Goal: Information Seeking & Learning: Learn about a topic

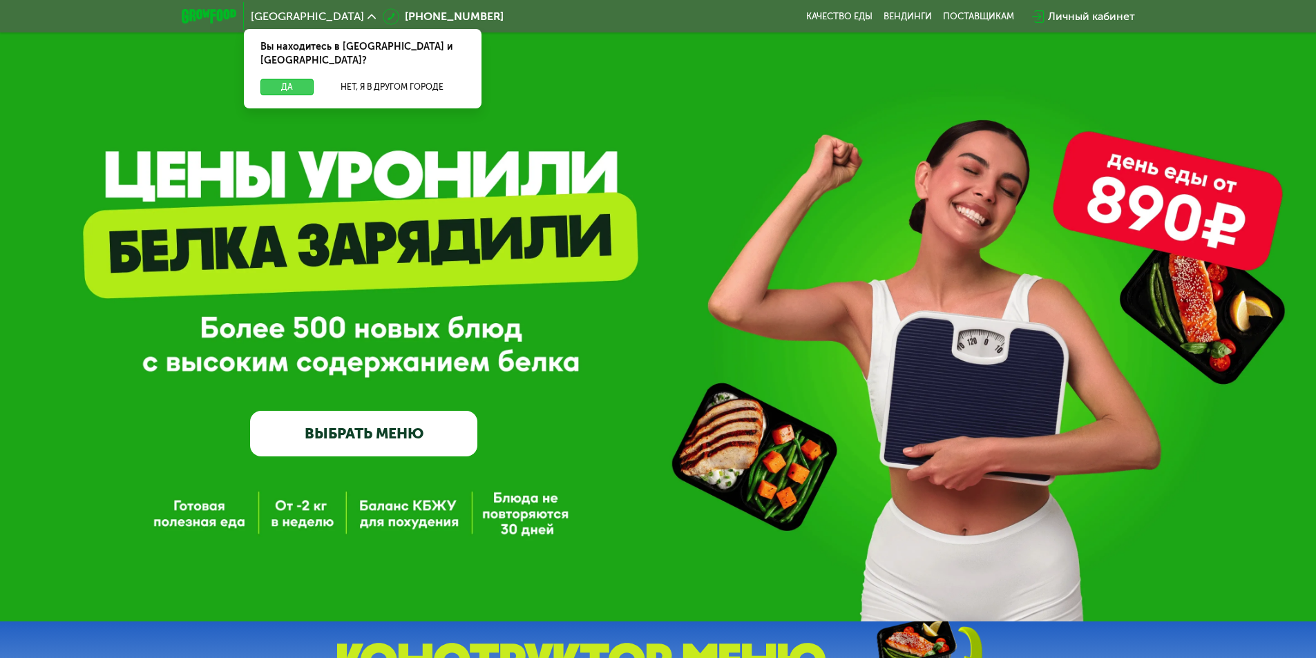
click at [296, 79] on button "Да" at bounding box center [286, 87] width 53 height 17
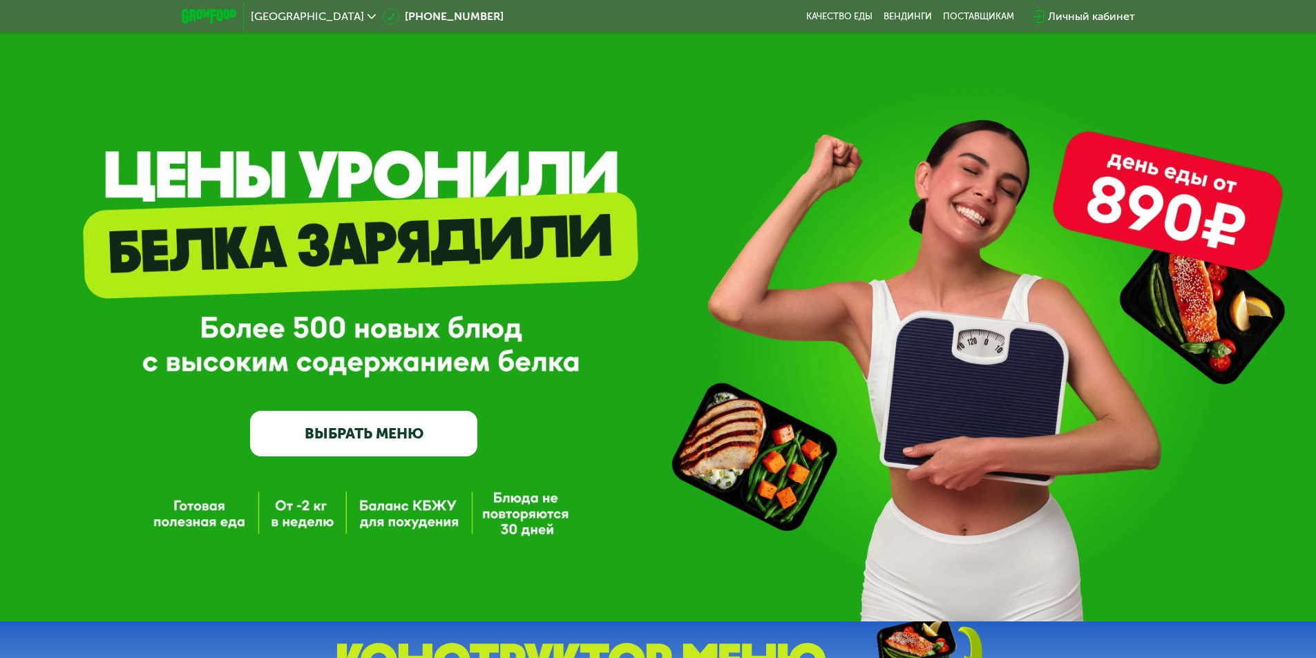
click at [363, 436] on link "ВЫБРАТЬ МЕНЮ" at bounding box center [363, 434] width 227 height 46
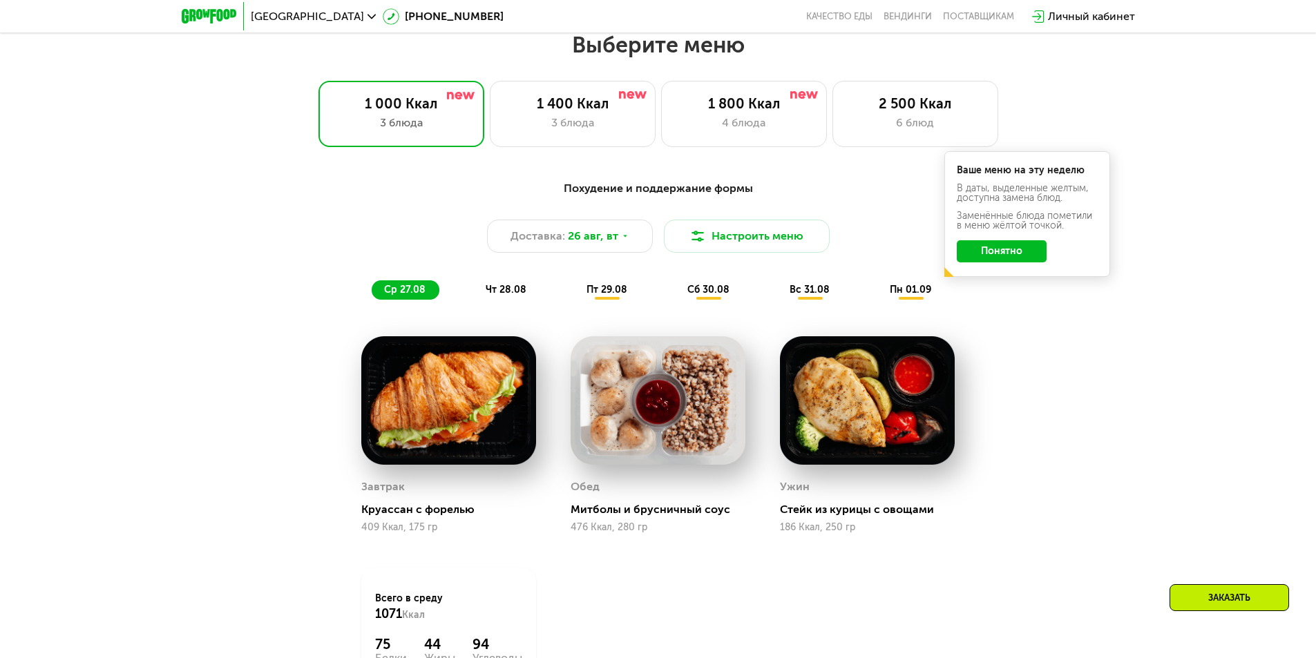
scroll to position [746, 0]
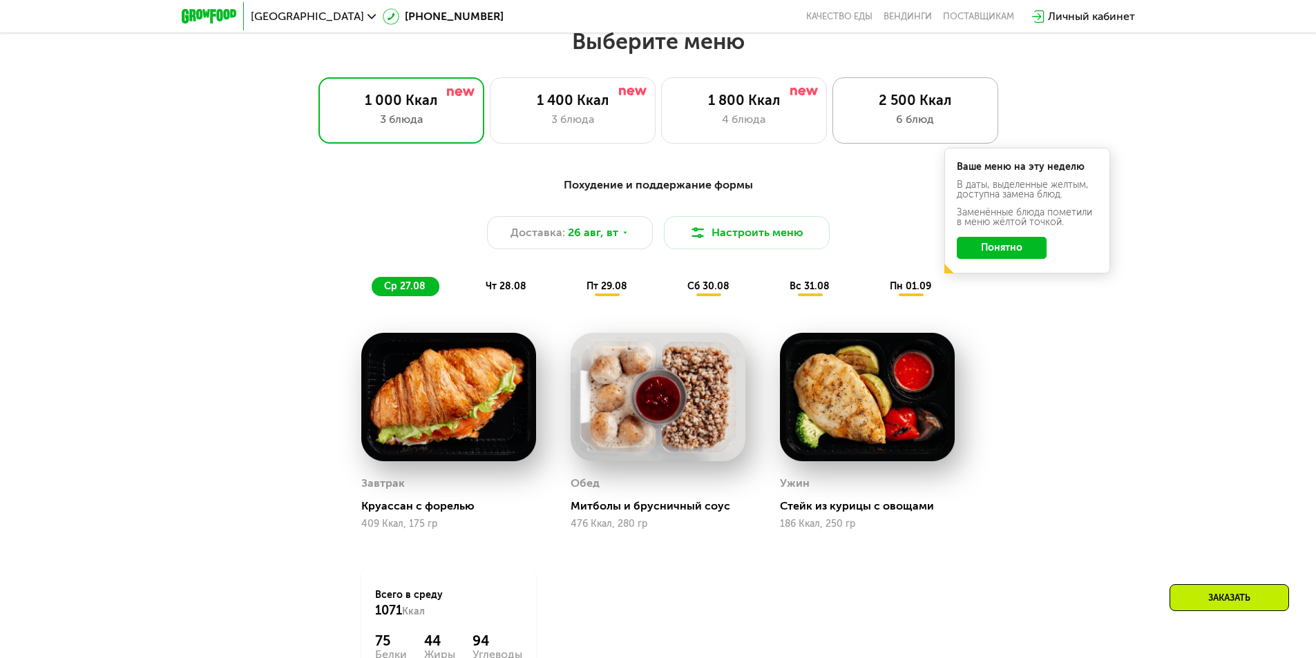
click at [885, 101] on div "2 500 Ккал" at bounding box center [915, 100] width 137 height 17
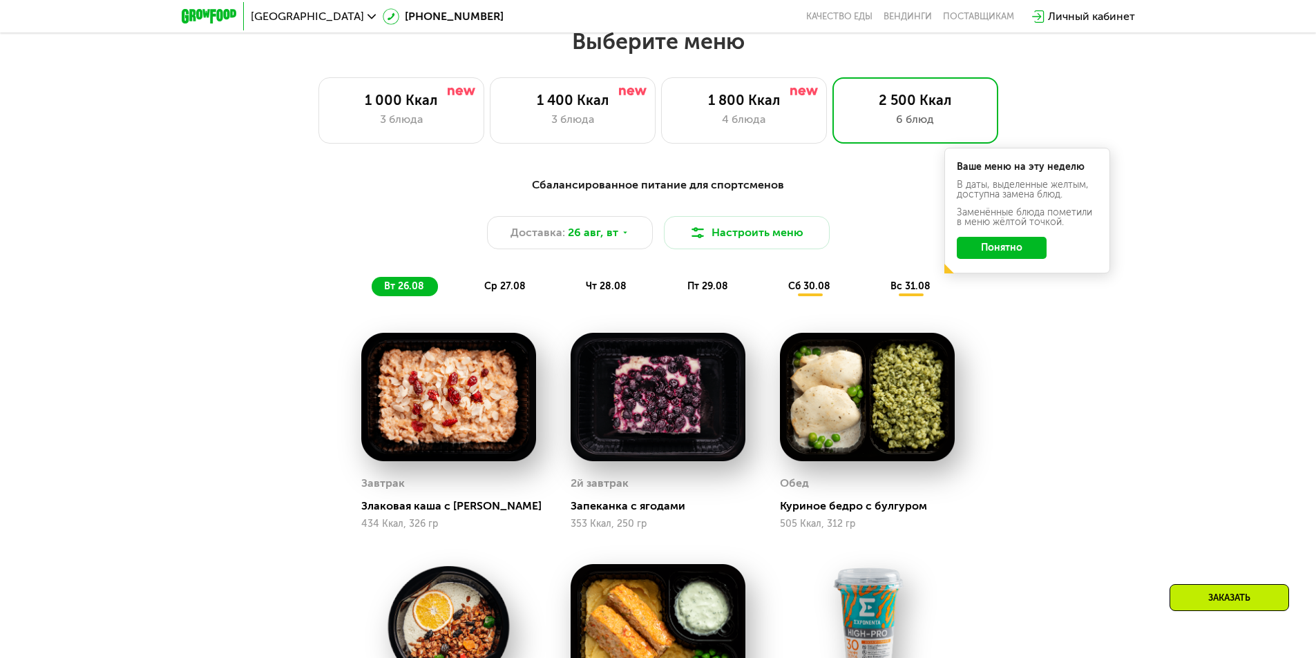
click at [1002, 251] on button "Понятно" at bounding box center [1002, 248] width 90 height 22
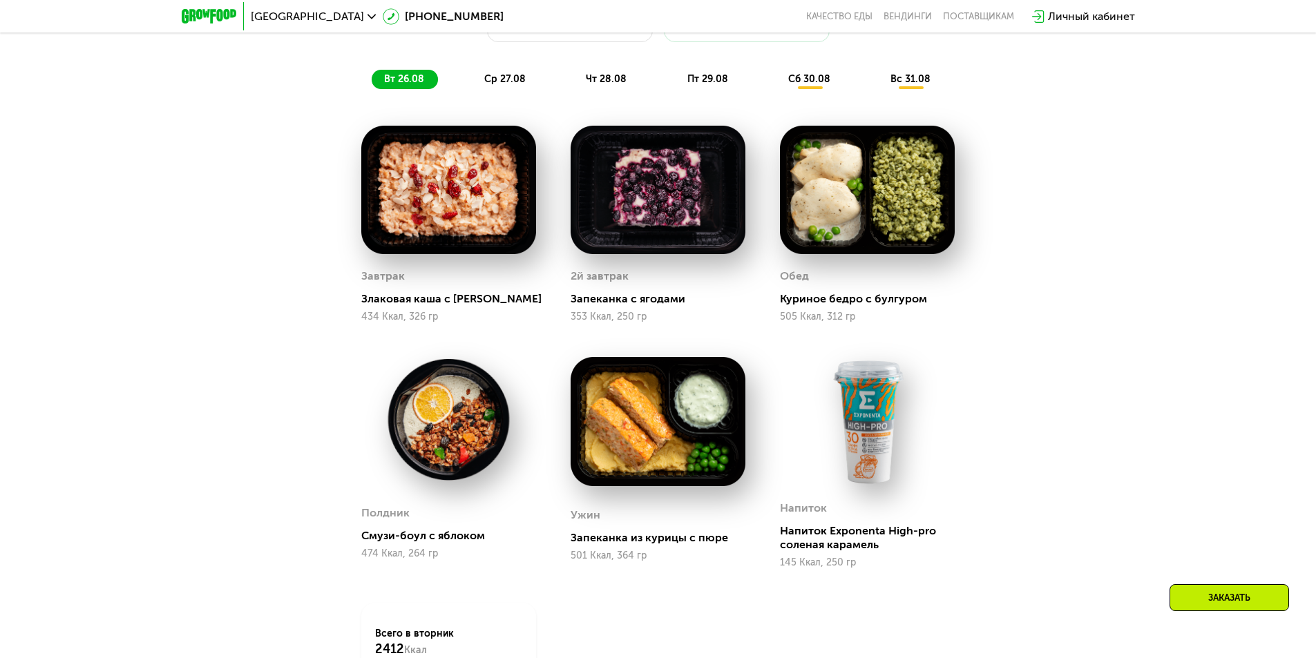
scroll to position [884, 0]
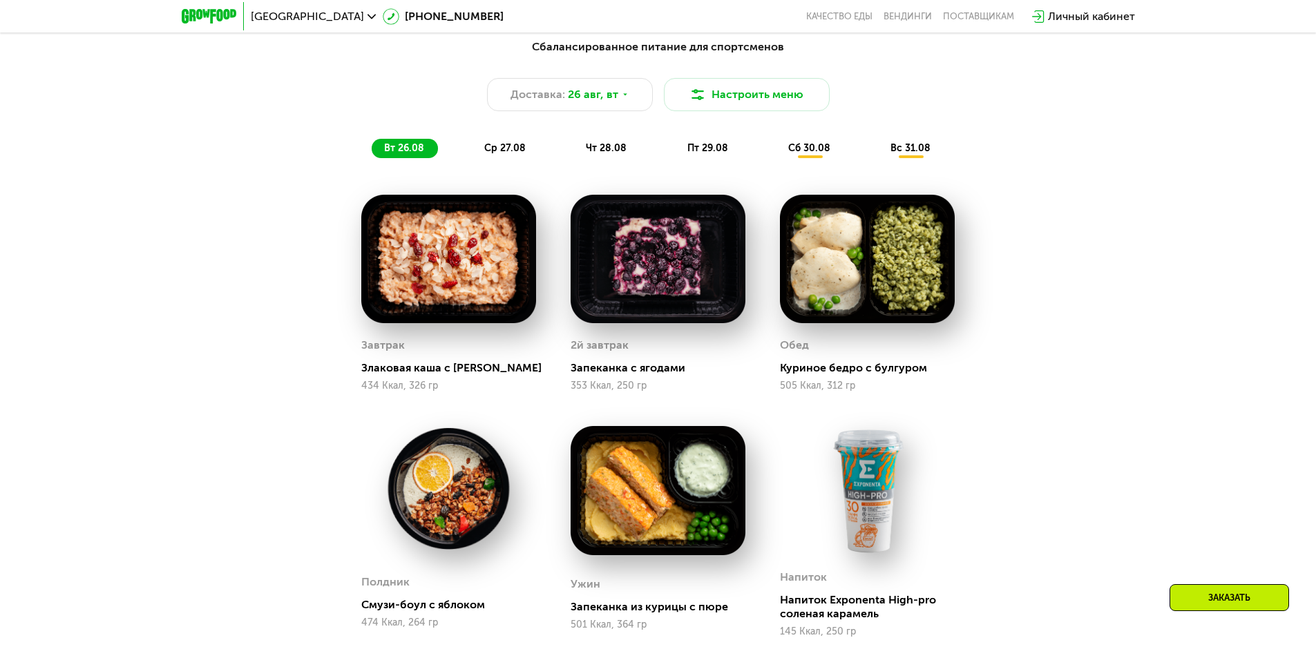
click at [489, 146] on span "ср 27.08" at bounding box center [504, 148] width 41 height 12
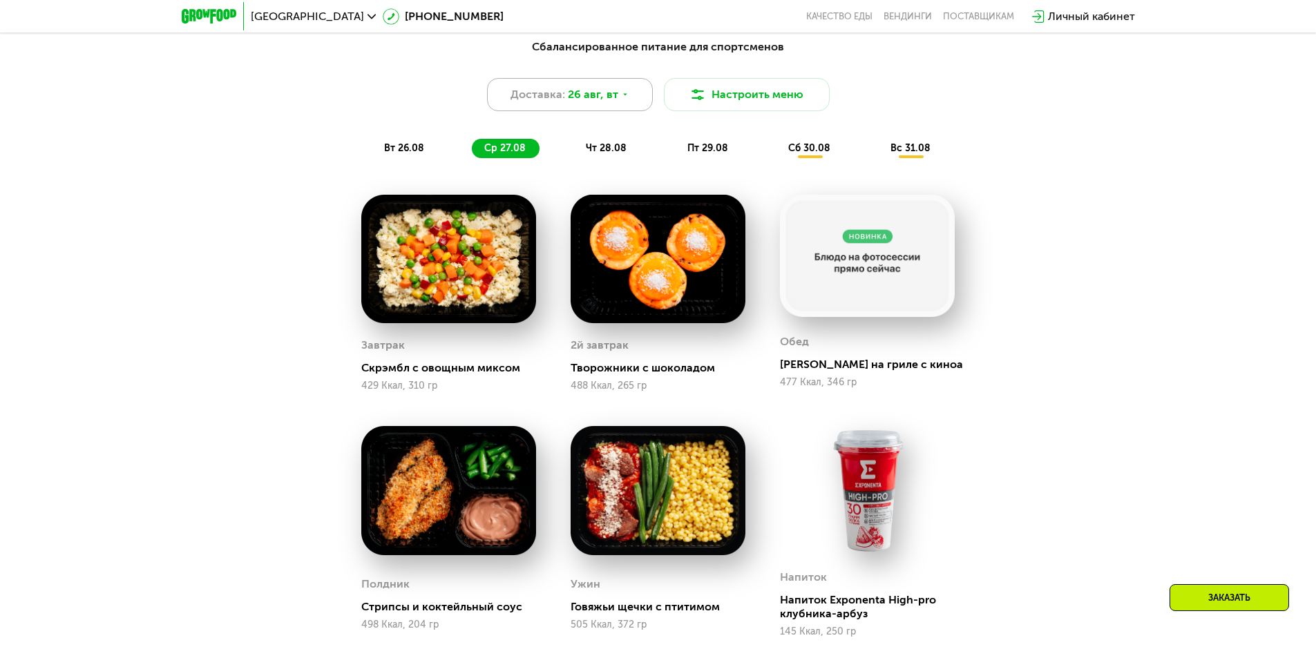
click at [647, 98] on div "Доставка: [DATE]" at bounding box center [570, 94] width 166 height 33
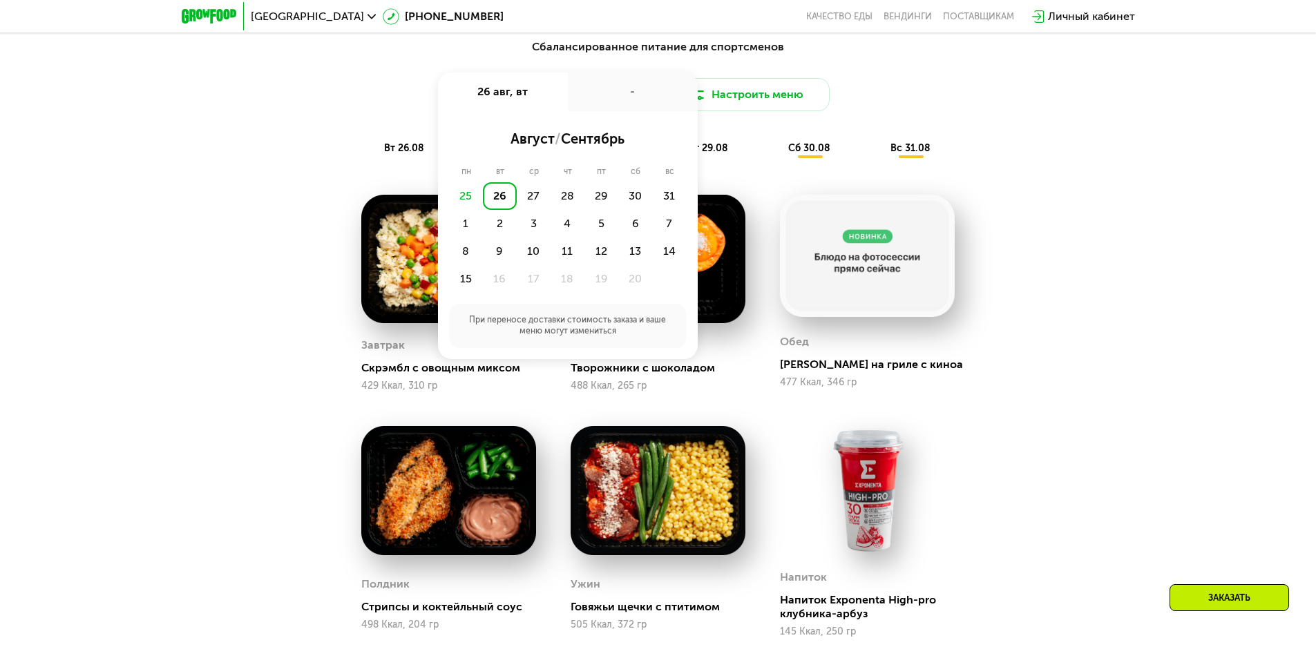
click at [1017, 125] on div "Сбалансированное питание для спортсменов Доставка: [DATE] авг, вт - август / се…" at bounding box center [658, 99] width 818 height 120
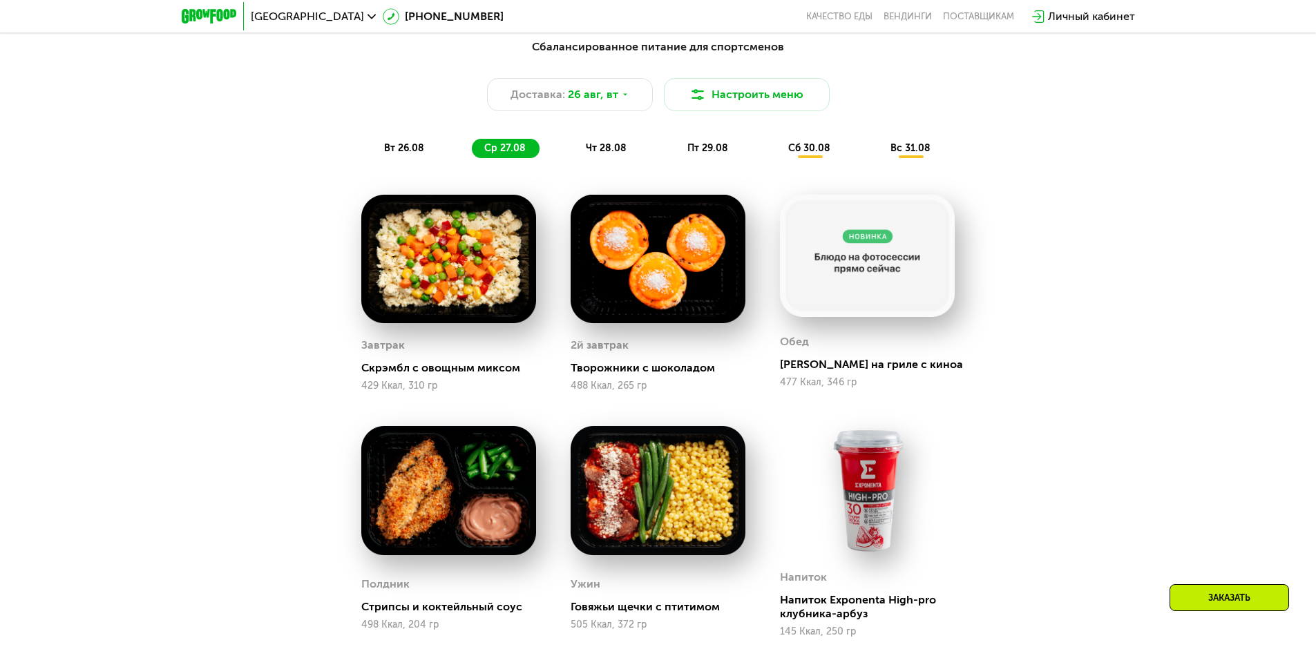
scroll to position [953, 0]
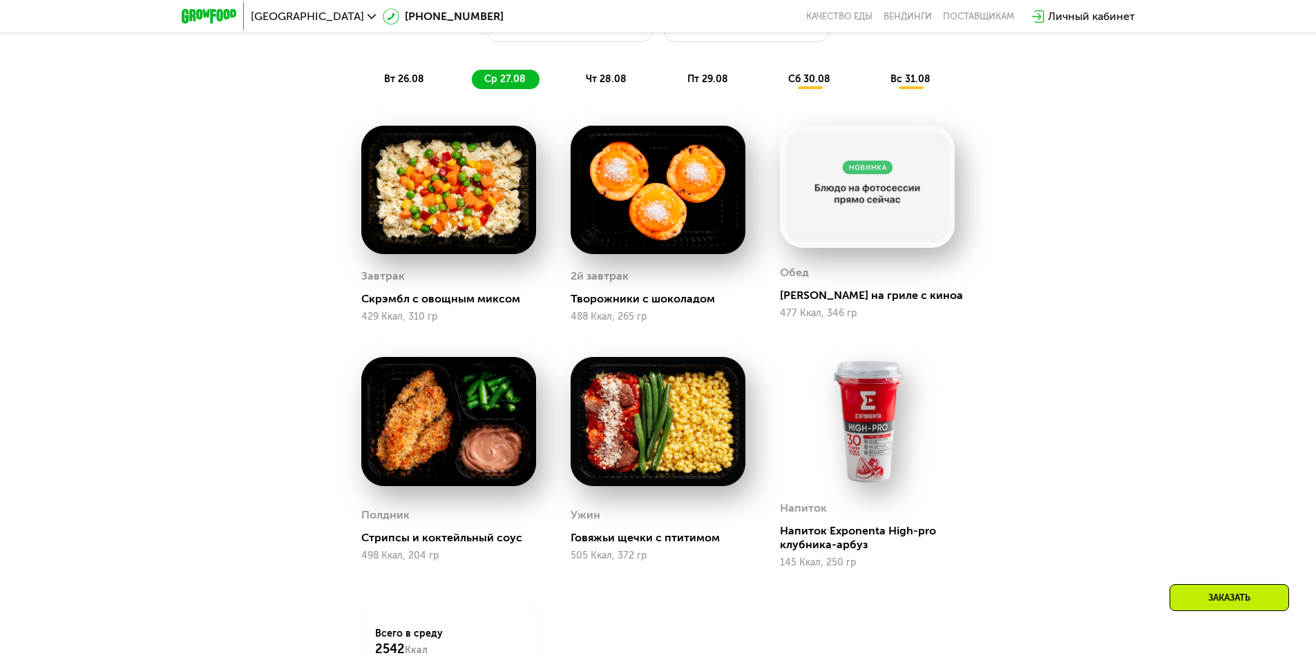
click at [612, 85] on span "чт 28.08" at bounding box center [606, 79] width 41 height 12
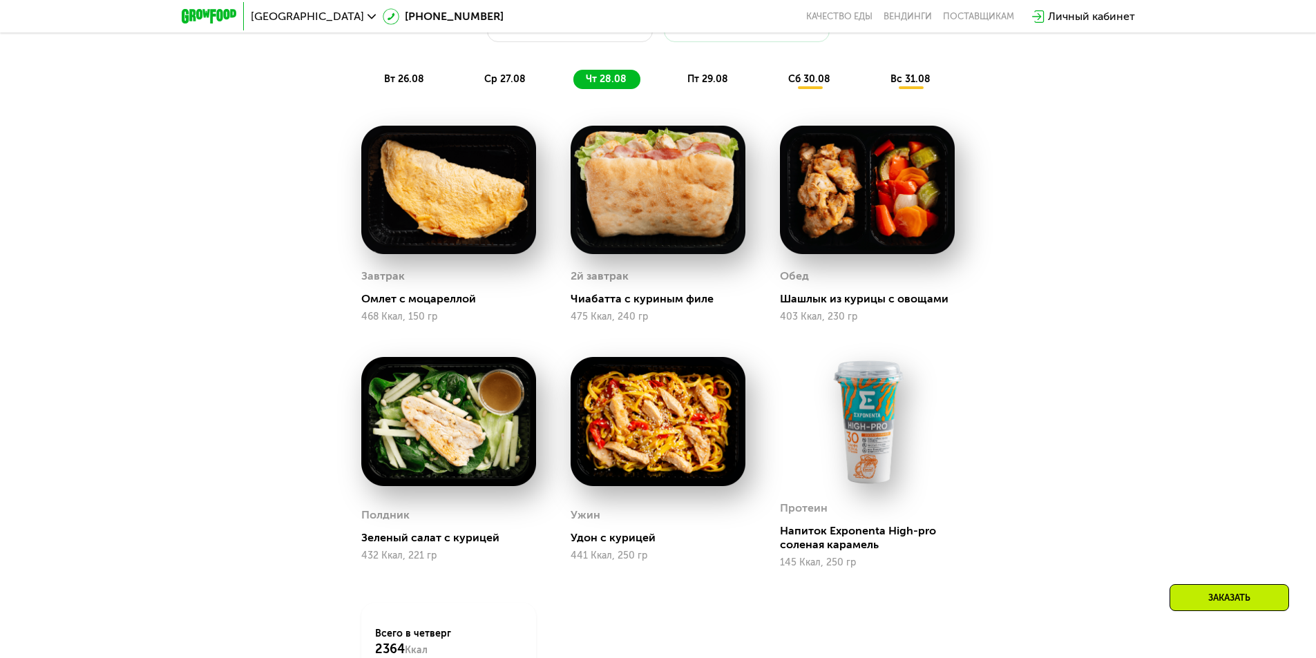
click at [700, 83] on span "пт 29.08" at bounding box center [707, 79] width 41 height 12
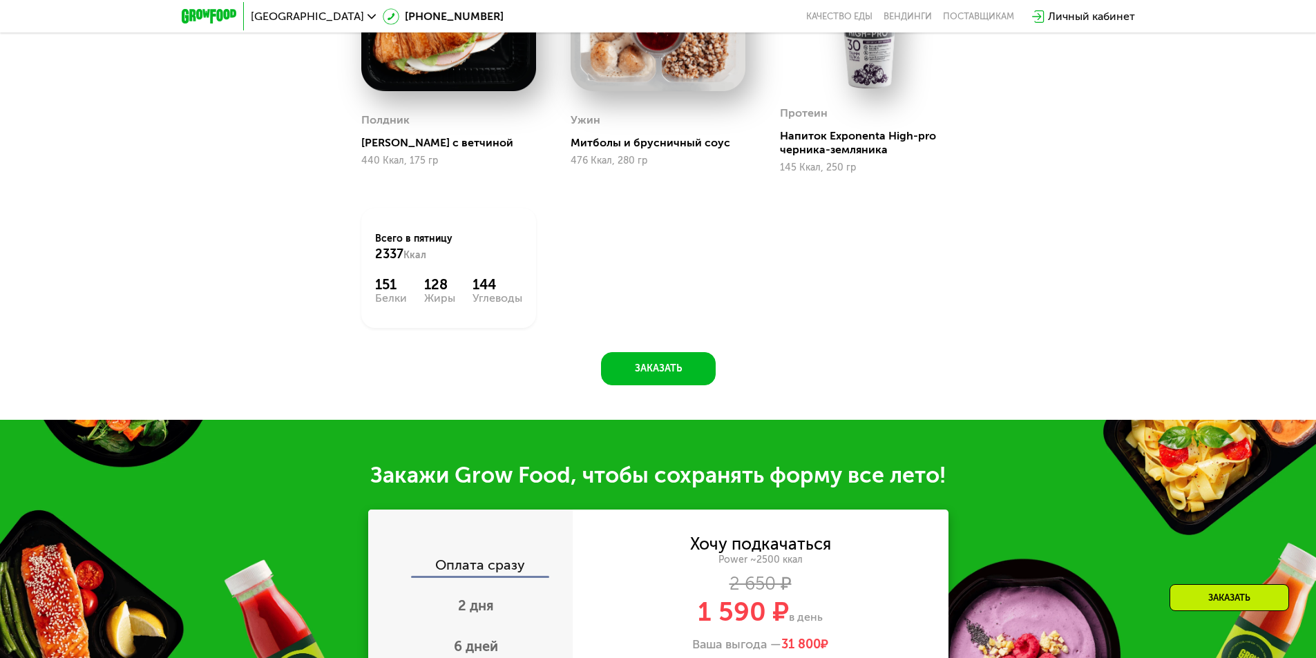
scroll to position [1368, 0]
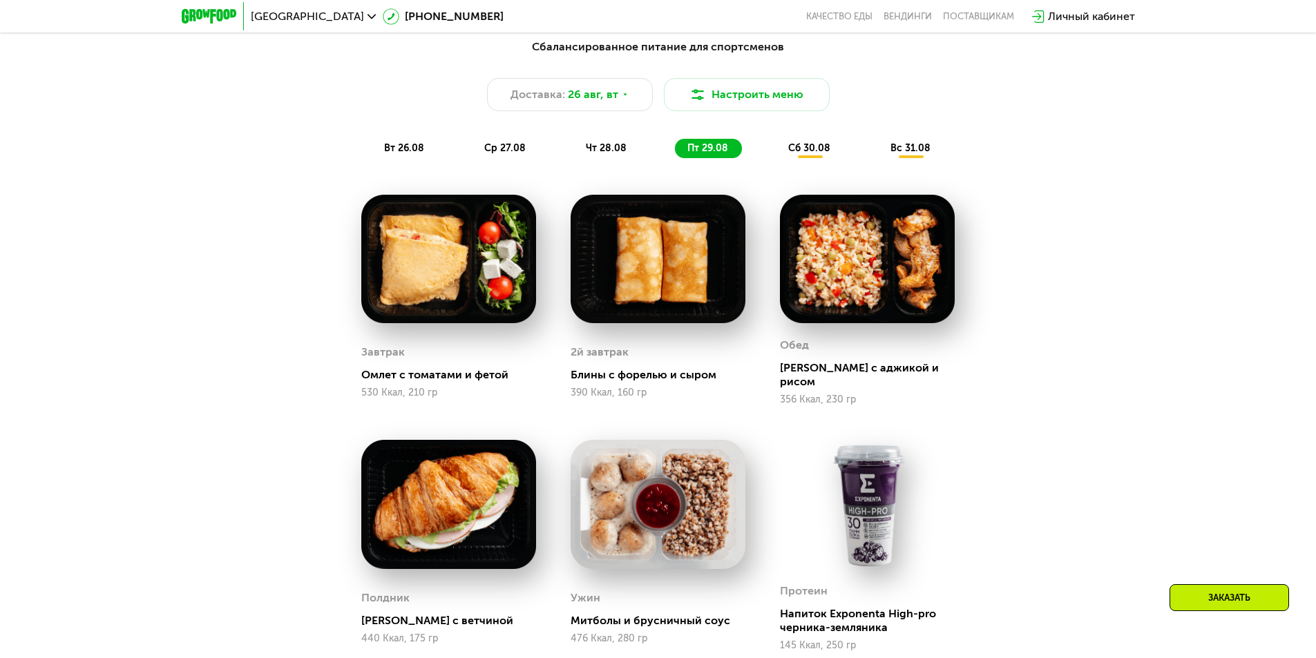
click at [804, 150] on span "сб 30.08" at bounding box center [809, 148] width 42 height 12
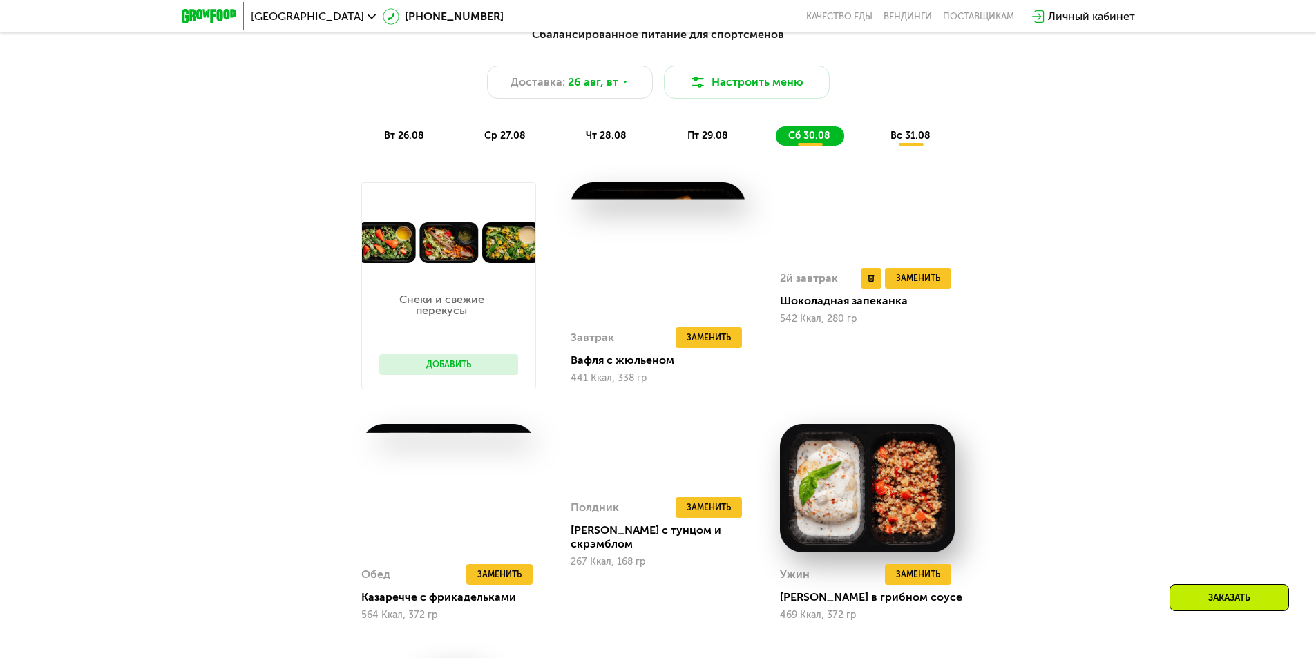
scroll to position [884, 0]
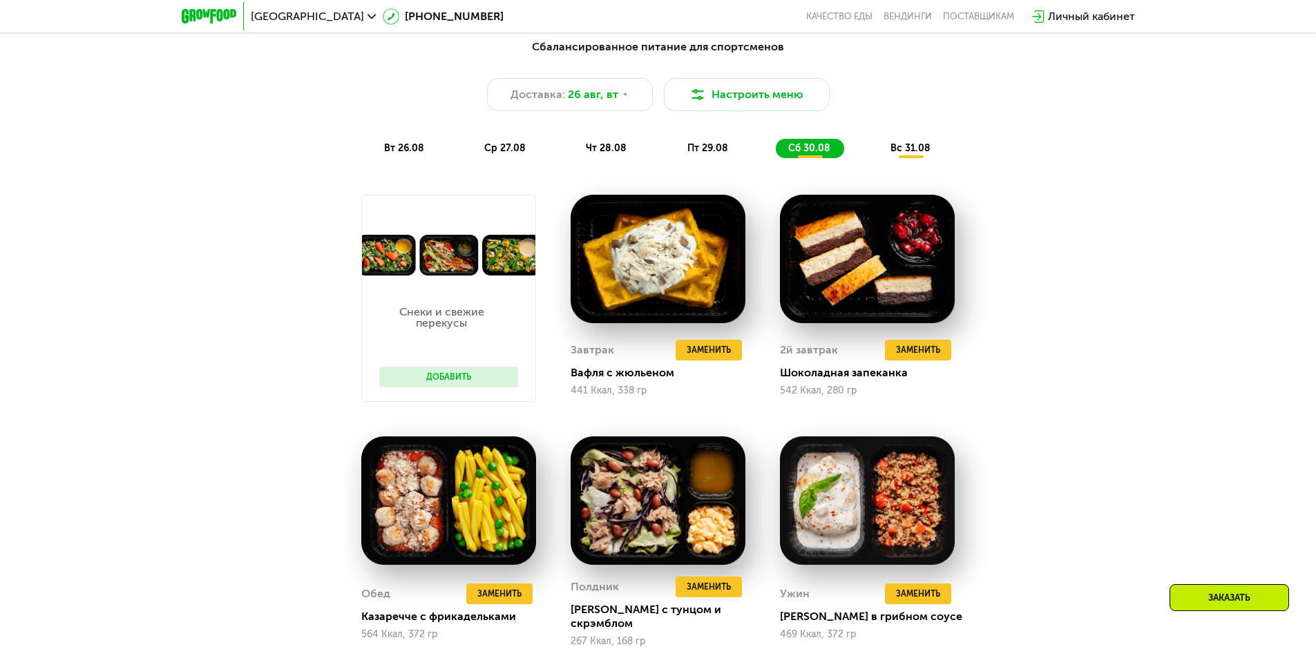
click at [893, 144] on div "вс 31.08" at bounding box center [911, 148] width 66 height 19
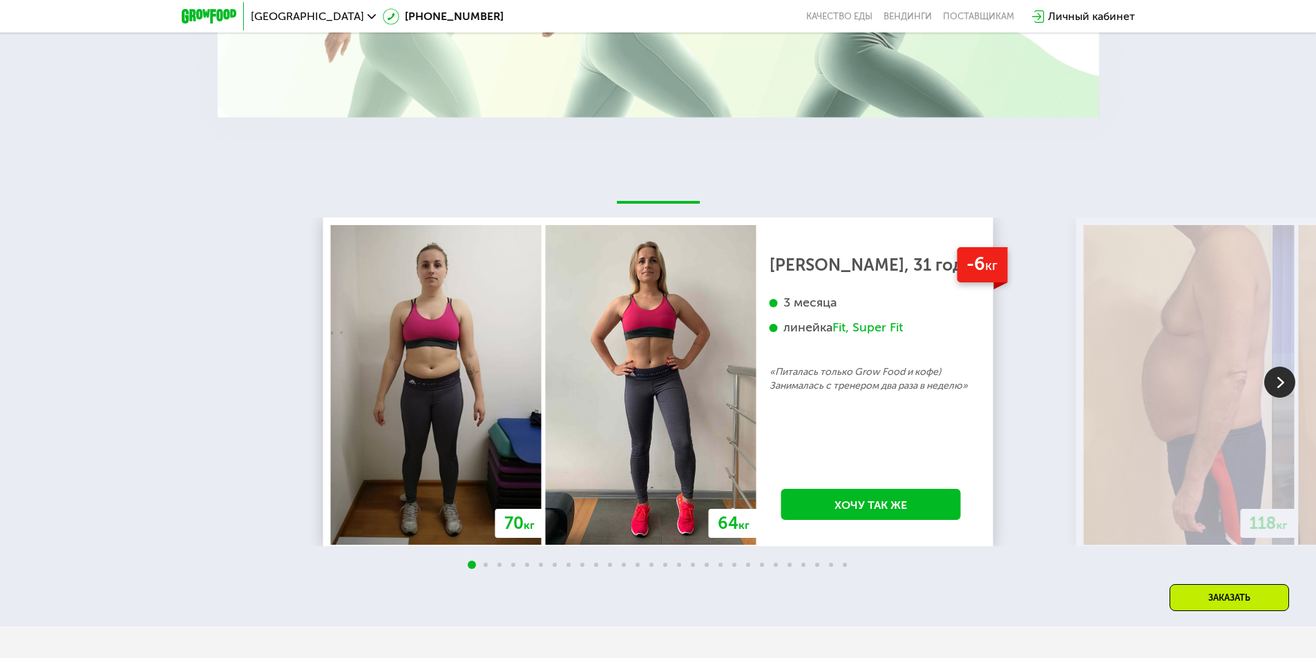
scroll to position [2819, 0]
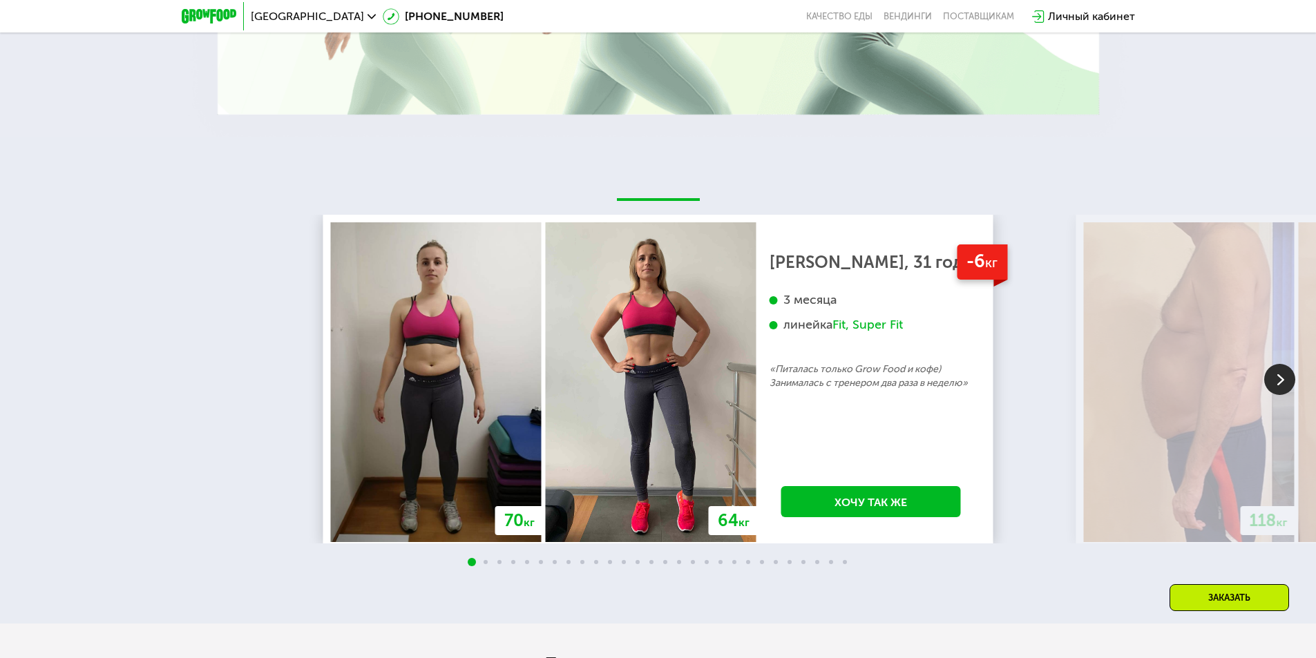
click at [1277, 381] on img at bounding box center [1279, 379] width 31 height 31
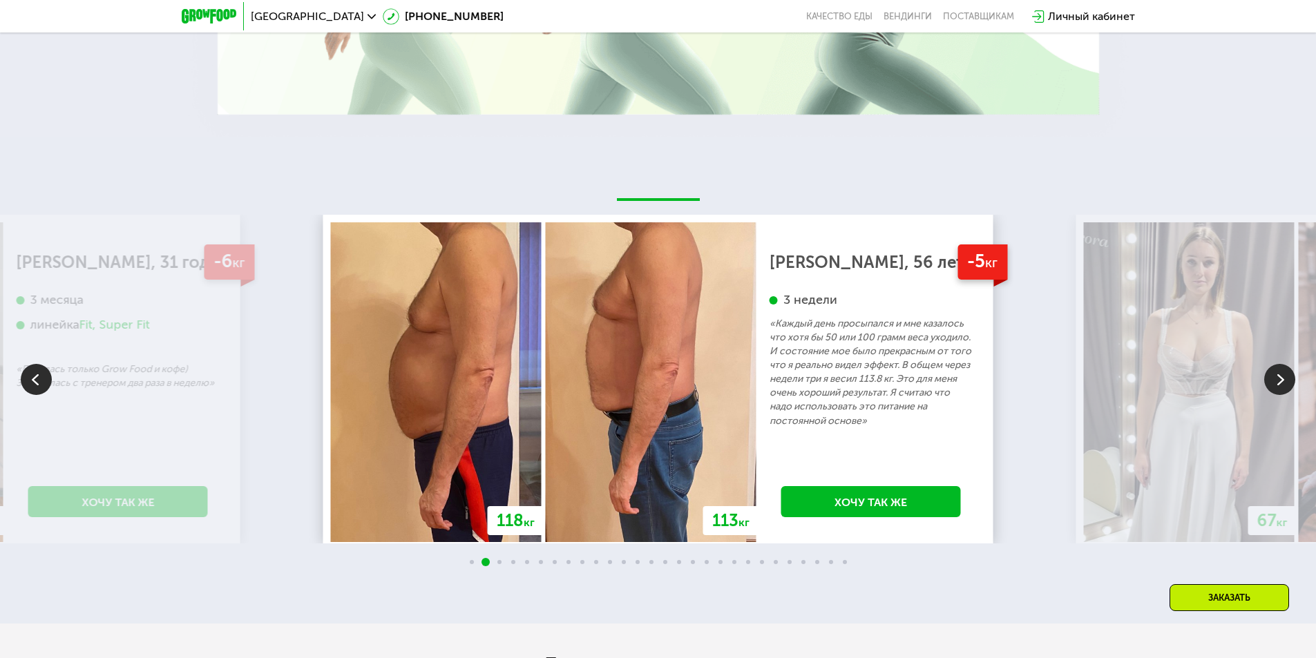
click at [1277, 381] on img at bounding box center [1279, 379] width 31 height 31
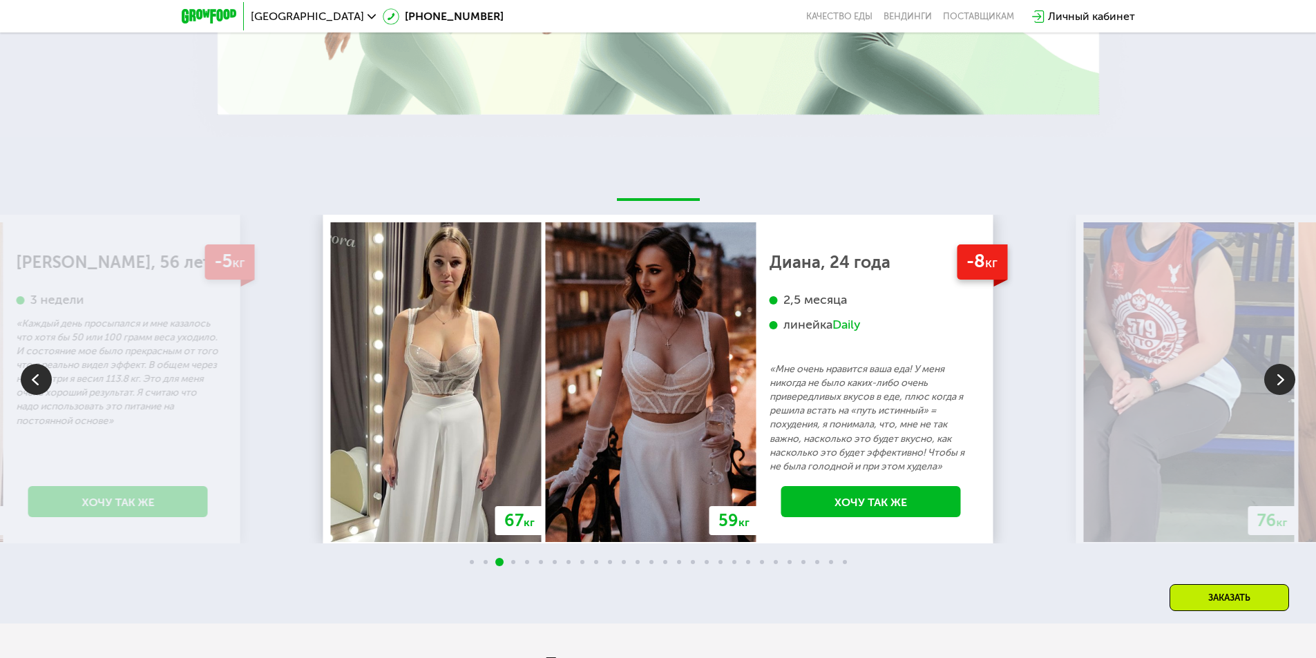
click at [1277, 381] on img at bounding box center [1279, 379] width 31 height 31
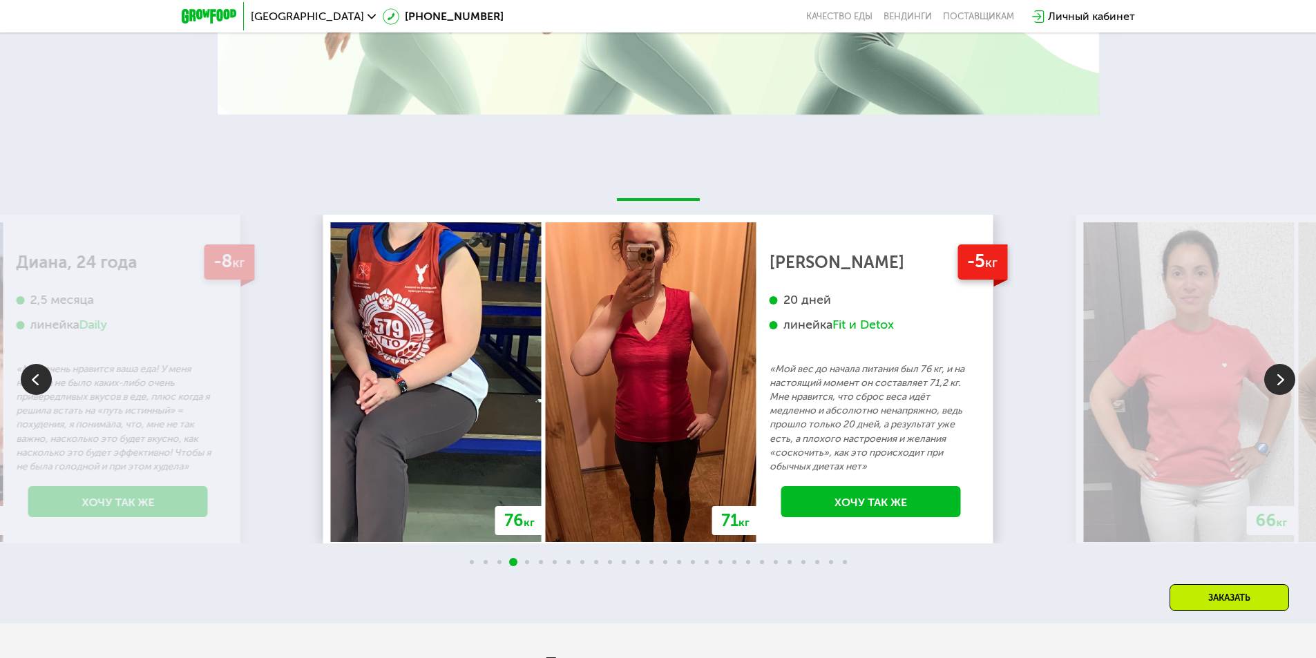
click at [1277, 381] on img at bounding box center [1279, 379] width 31 height 31
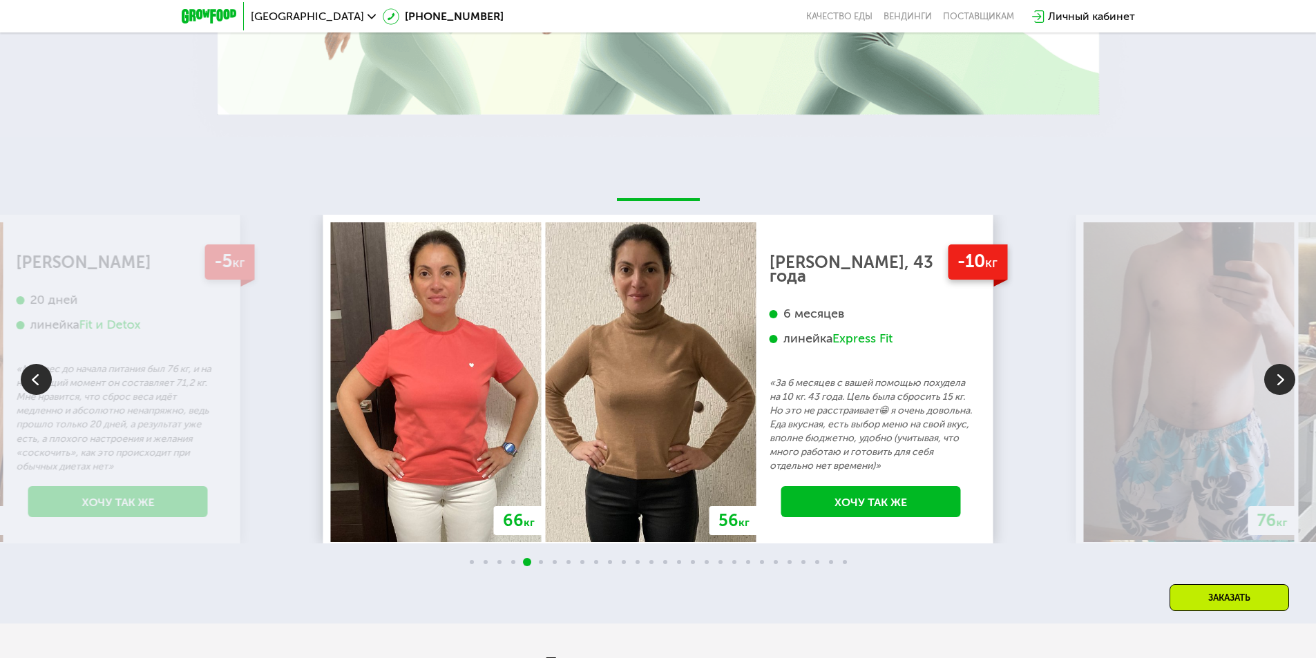
click at [1277, 381] on img at bounding box center [1279, 379] width 31 height 31
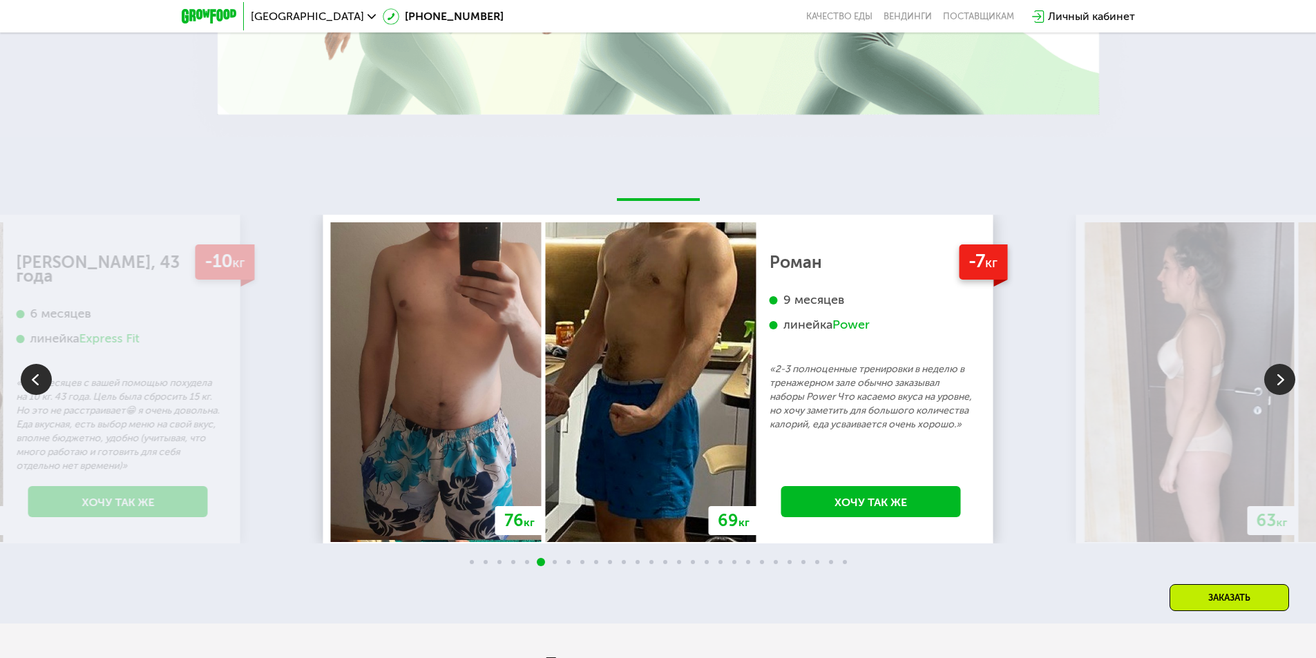
click at [1277, 381] on img at bounding box center [1279, 379] width 31 height 31
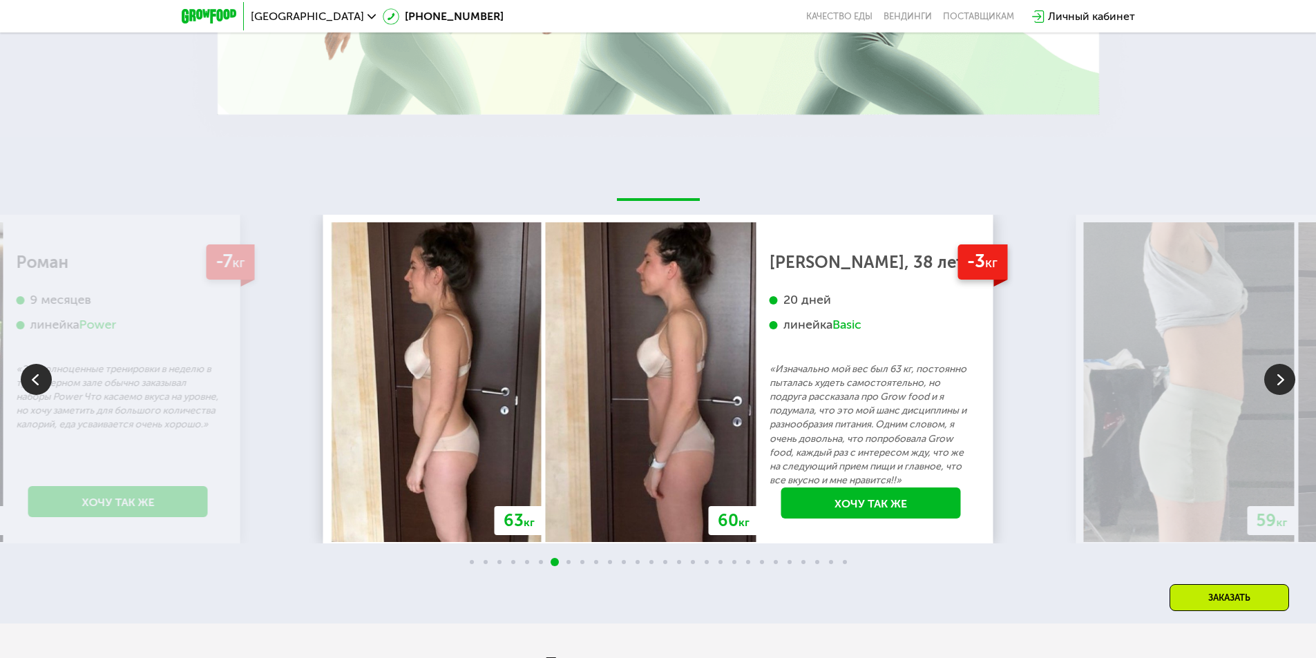
click at [1277, 381] on img at bounding box center [1279, 379] width 31 height 31
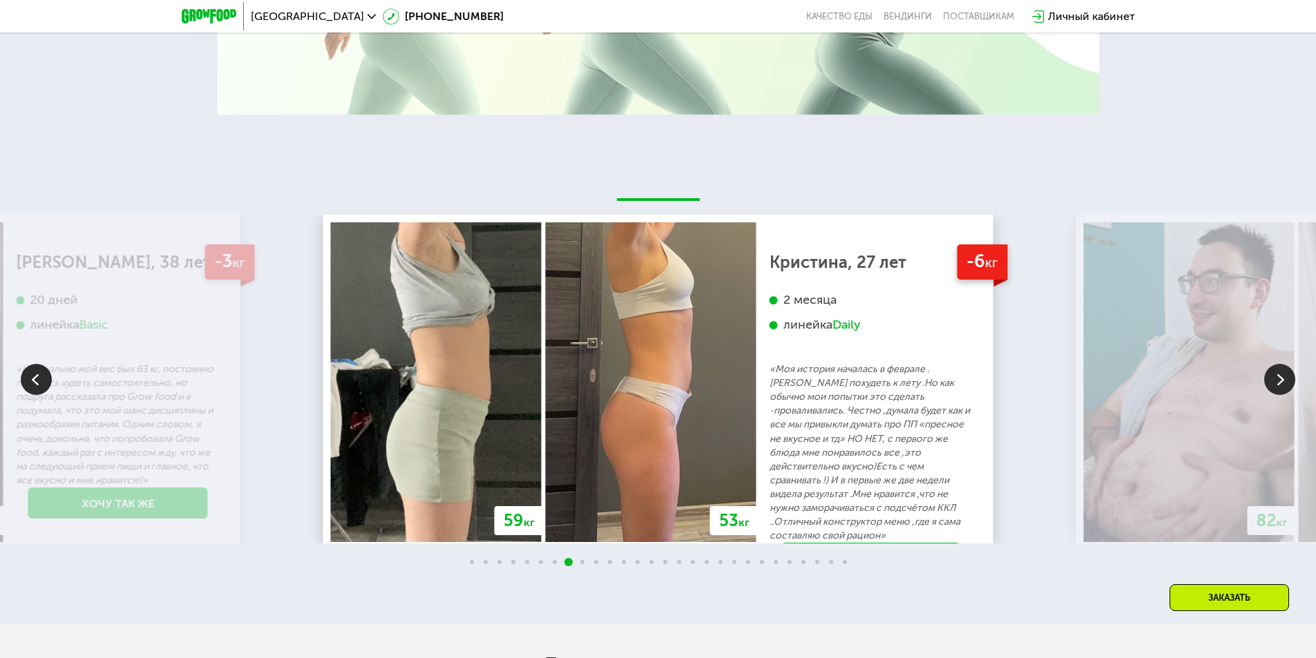
click at [1277, 381] on img at bounding box center [1279, 379] width 31 height 31
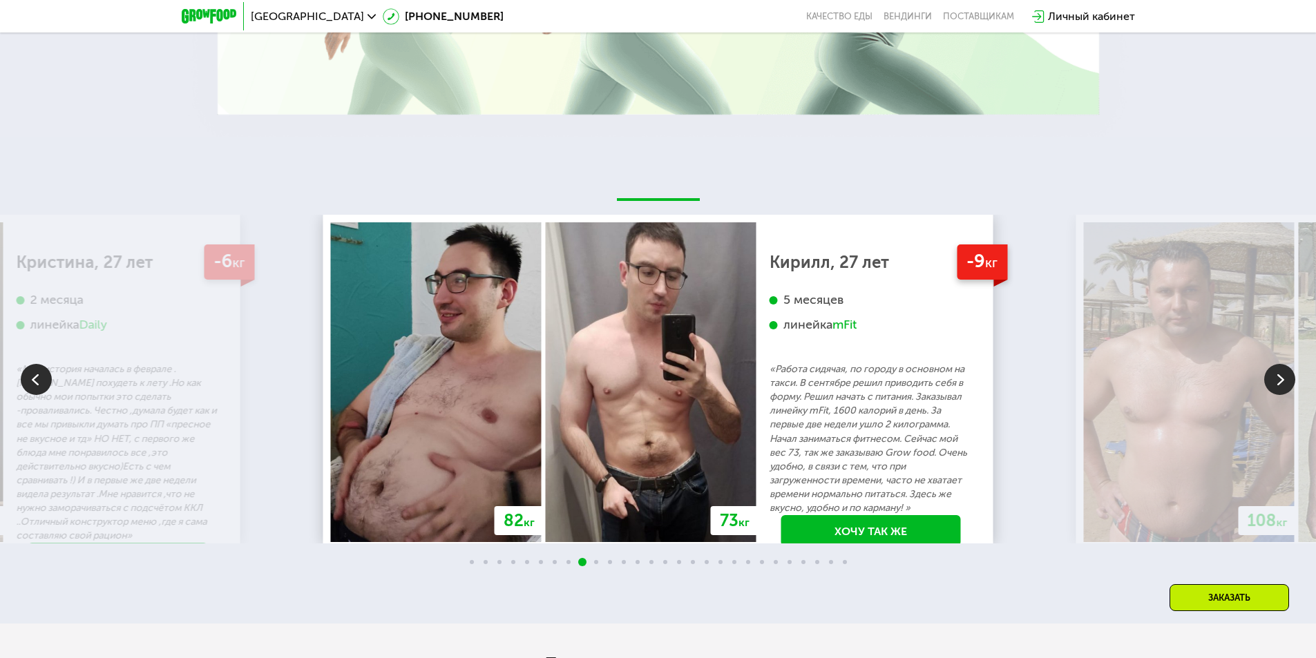
click at [1277, 381] on img at bounding box center [1279, 379] width 31 height 31
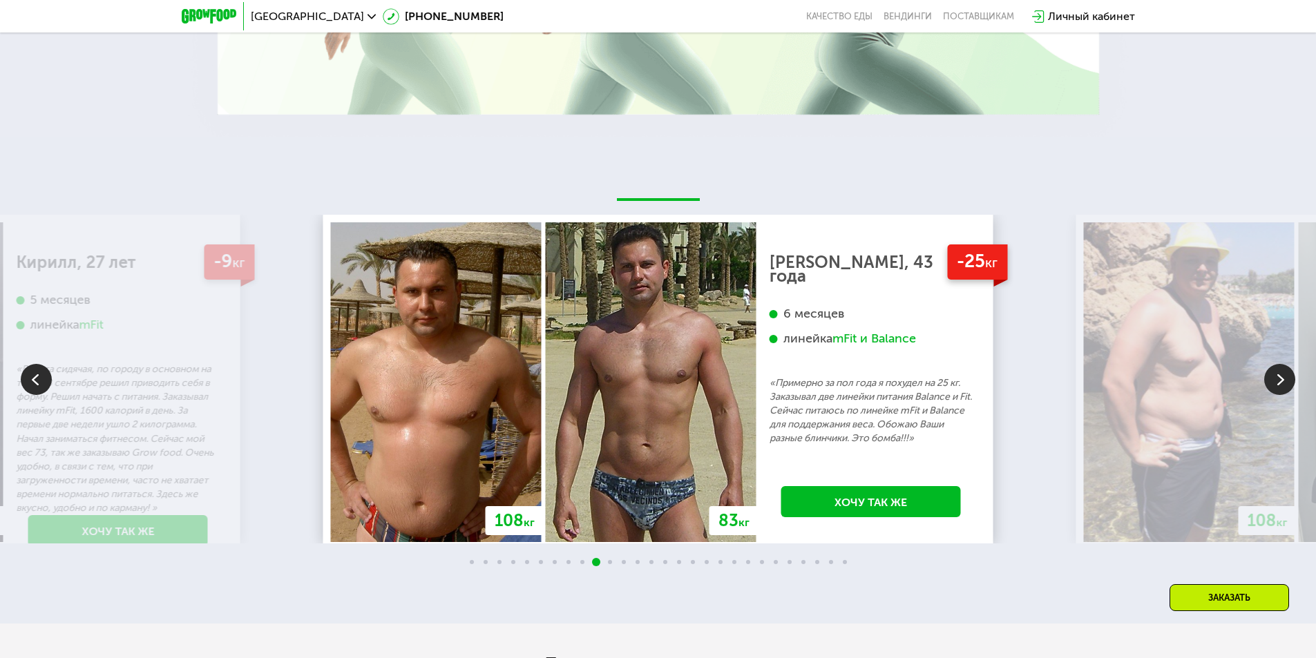
click at [1277, 381] on img at bounding box center [1279, 379] width 31 height 31
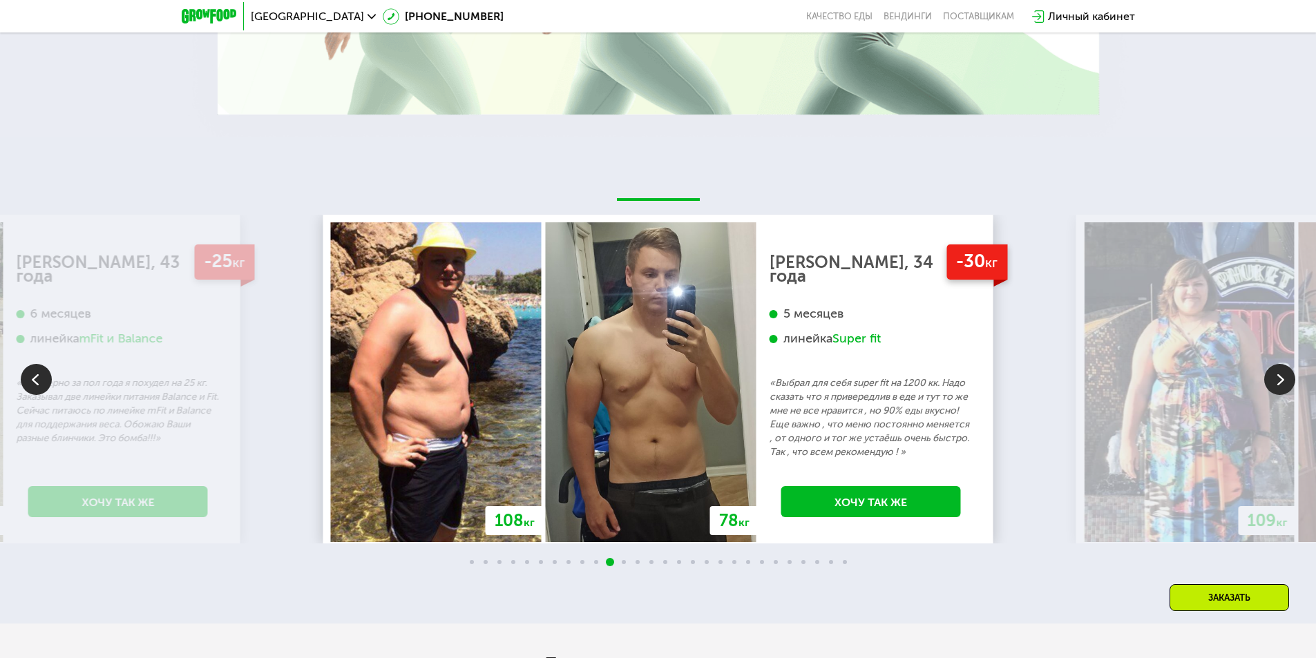
click at [1277, 381] on img at bounding box center [1279, 379] width 31 height 31
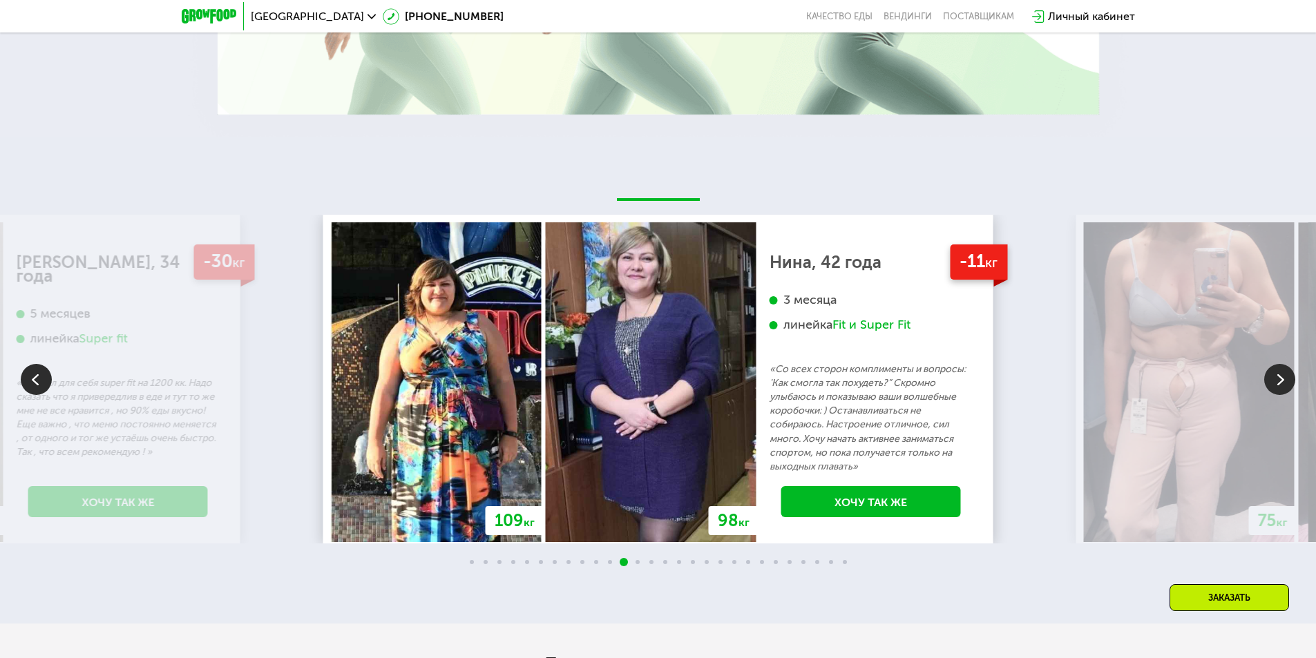
click at [1277, 381] on img at bounding box center [1279, 379] width 31 height 31
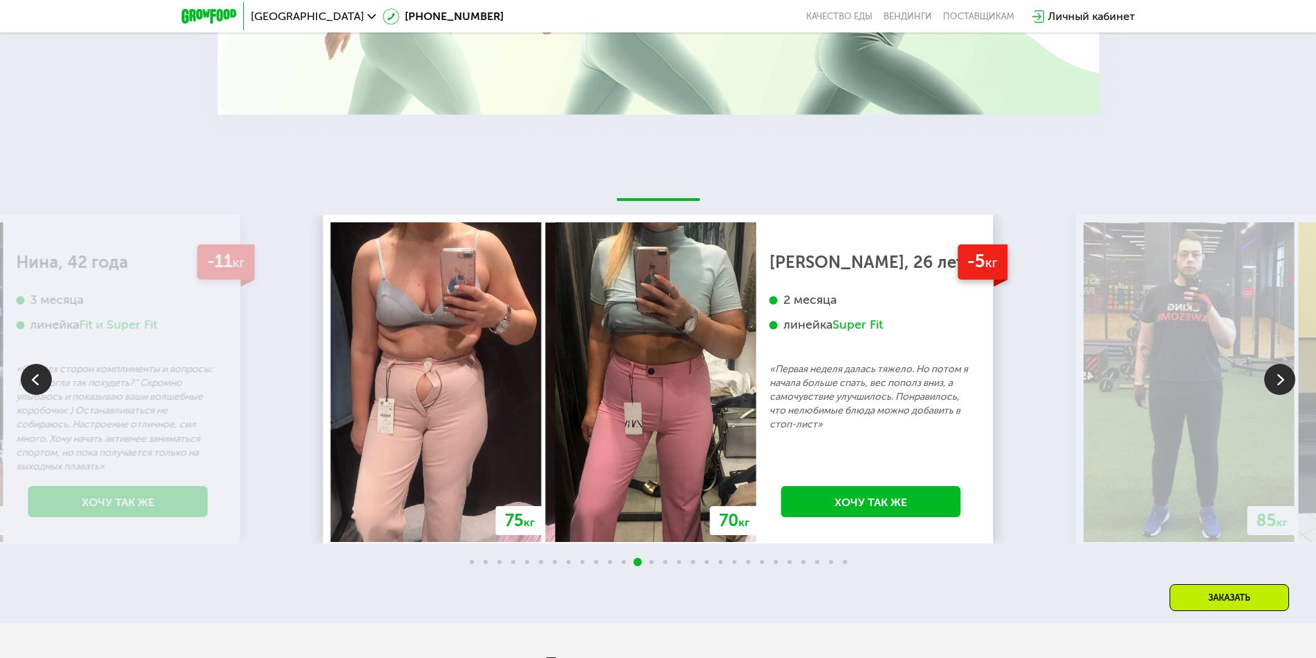
click at [1277, 381] on img at bounding box center [1279, 379] width 31 height 31
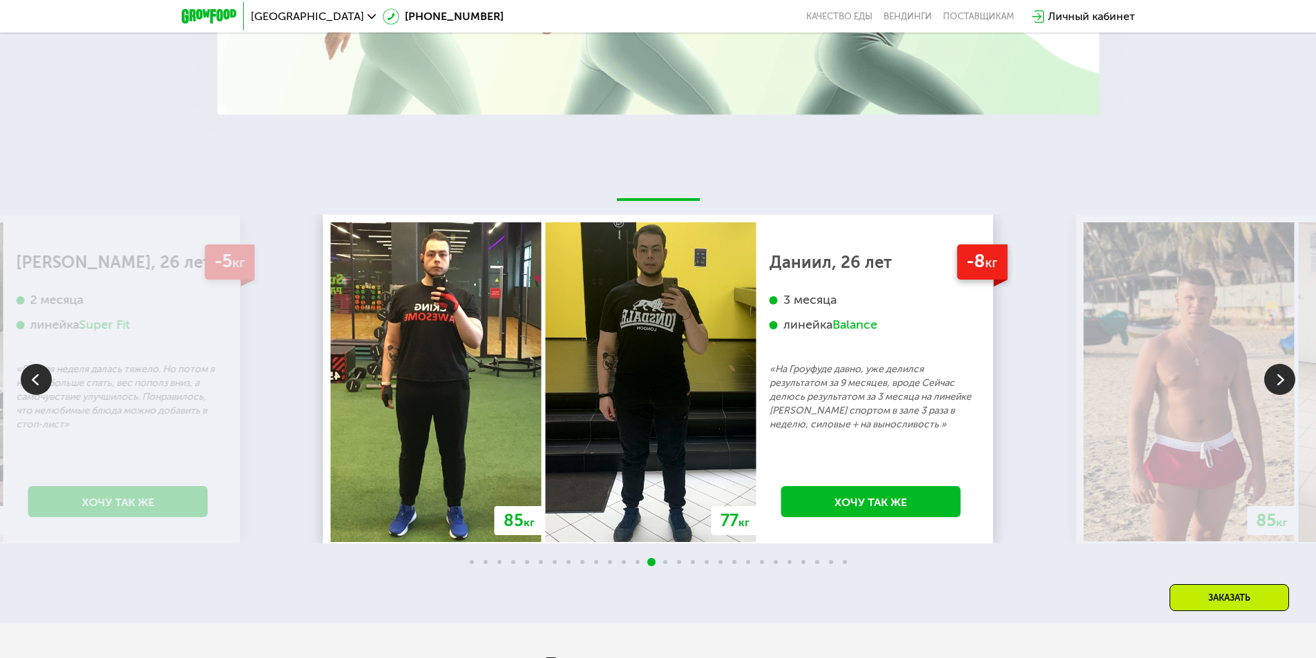
click at [1277, 381] on img at bounding box center [1279, 379] width 31 height 31
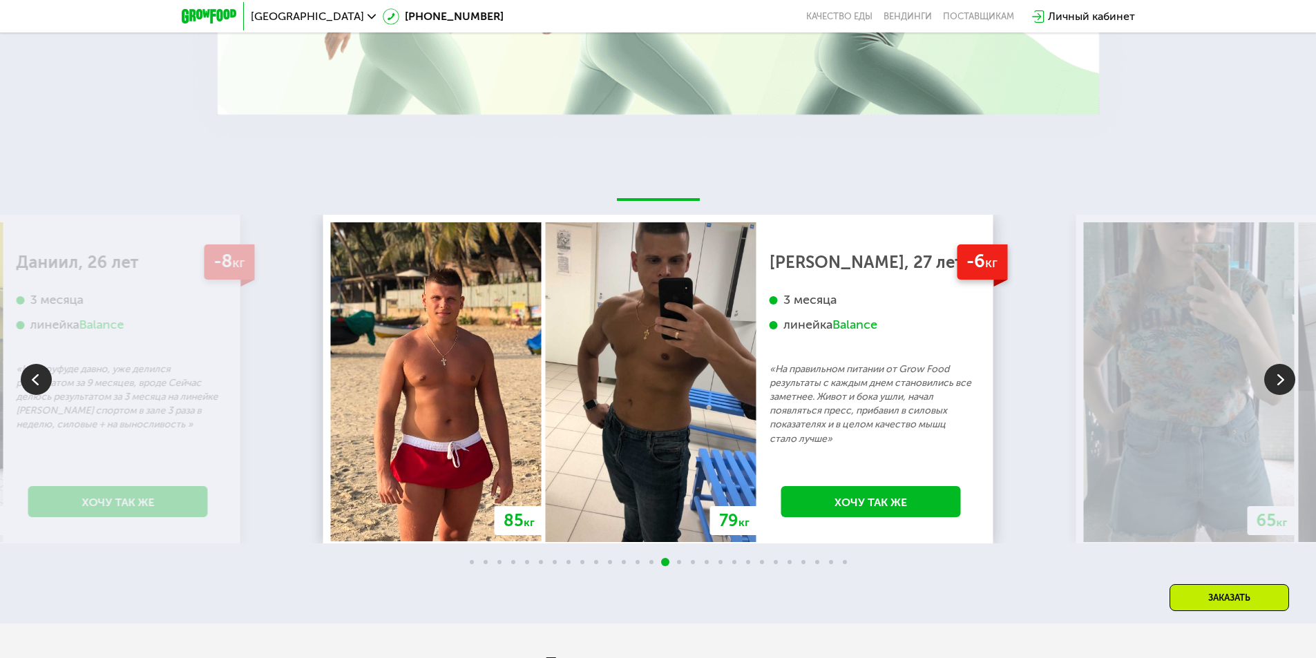
click at [1277, 381] on img at bounding box center [1279, 379] width 31 height 31
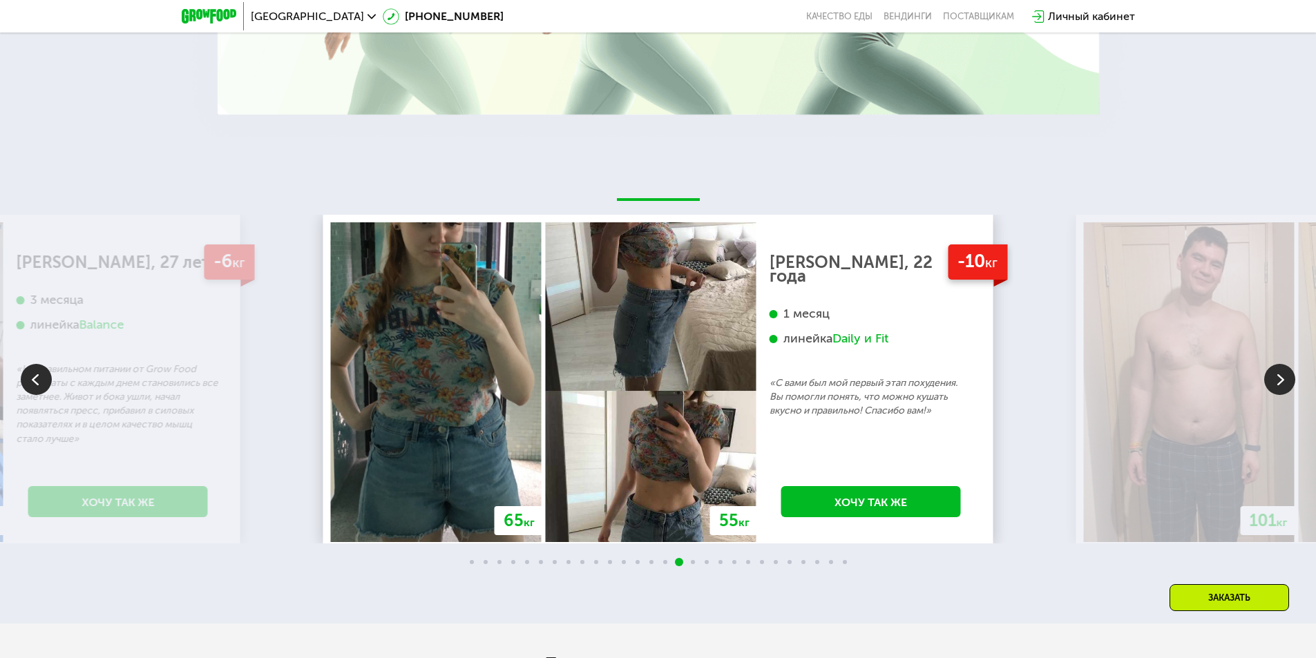
click at [1277, 381] on img at bounding box center [1279, 379] width 31 height 31
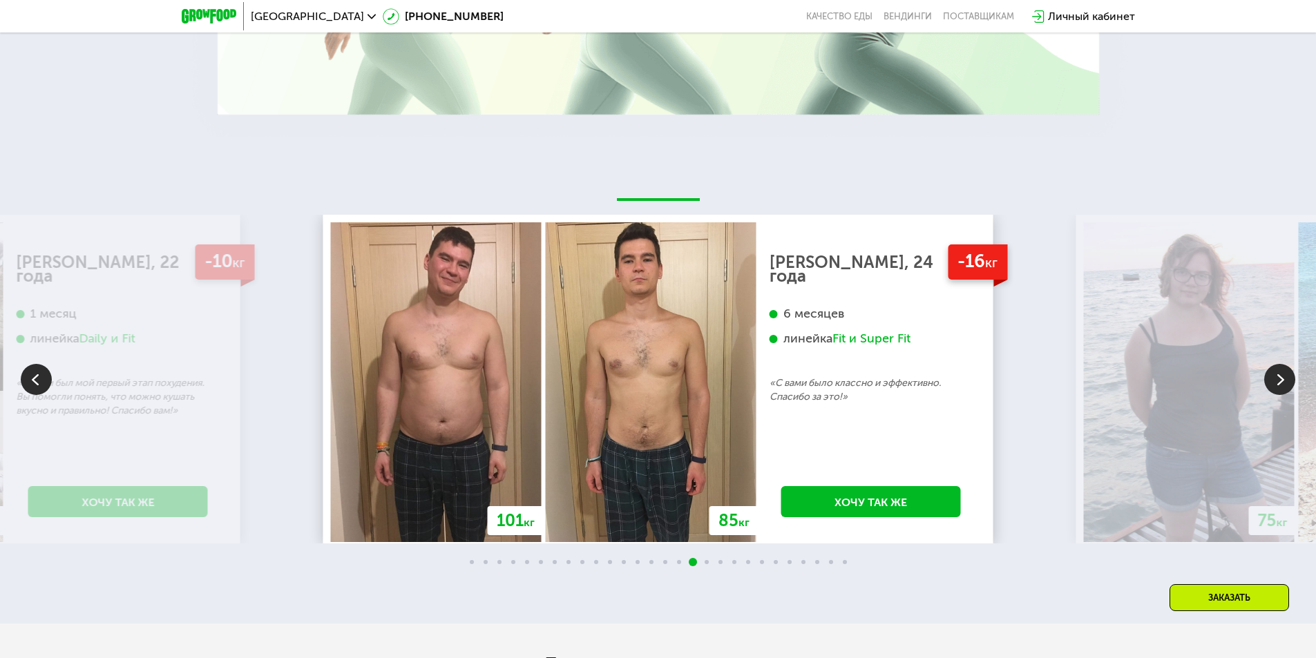
click at [1277, 381] on img at bounding box center [1279, 379] width 31 height 31
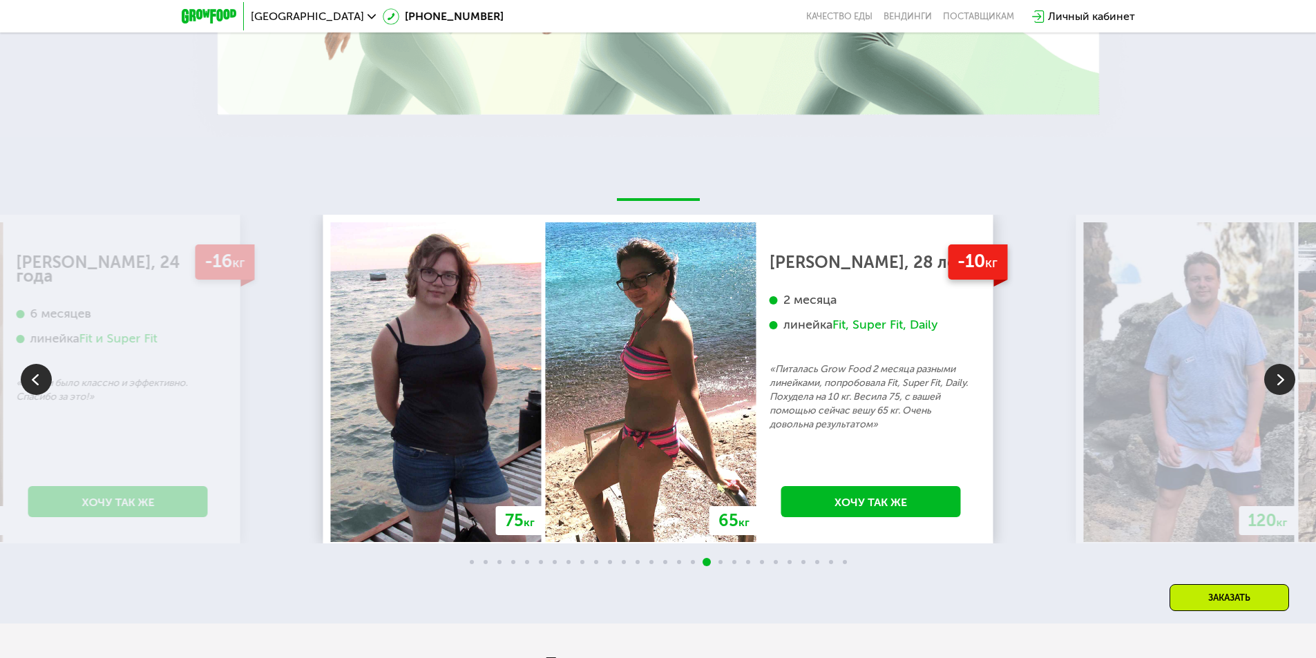
click at [1277, 381] on img at bounding box center [1279, 379] width 31 height 31
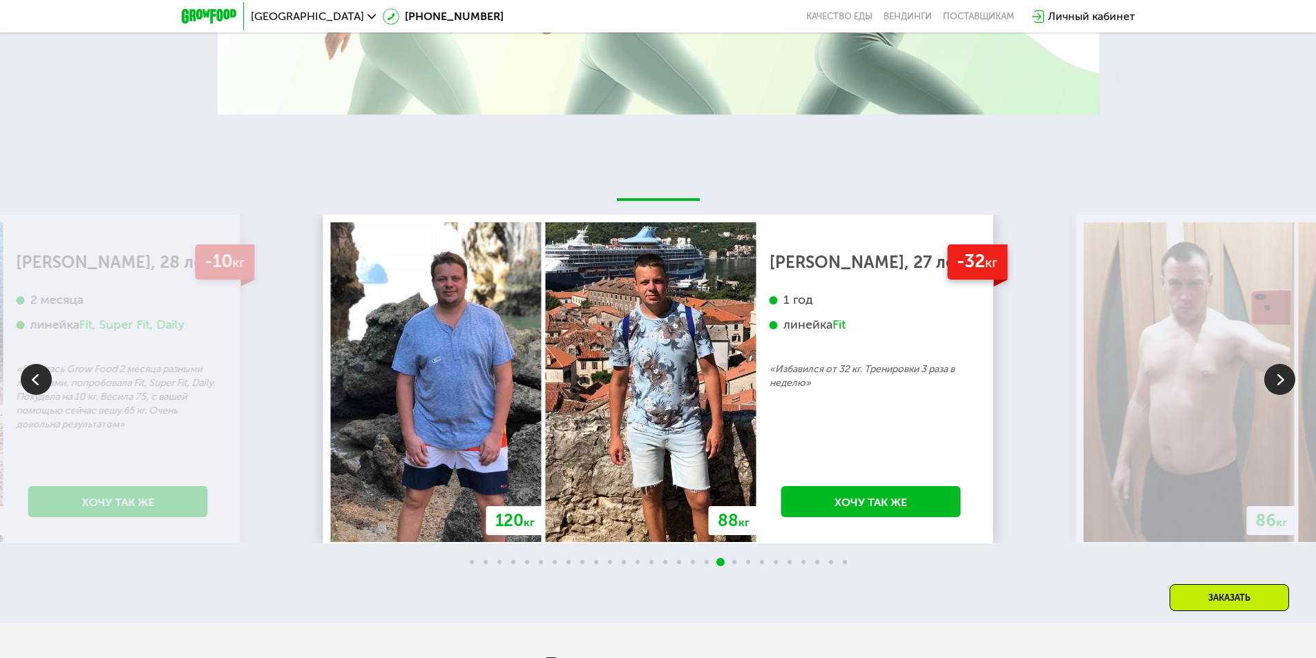
click at [1277, 381] on img at bounding box center [1279, 379] width 31 height 31
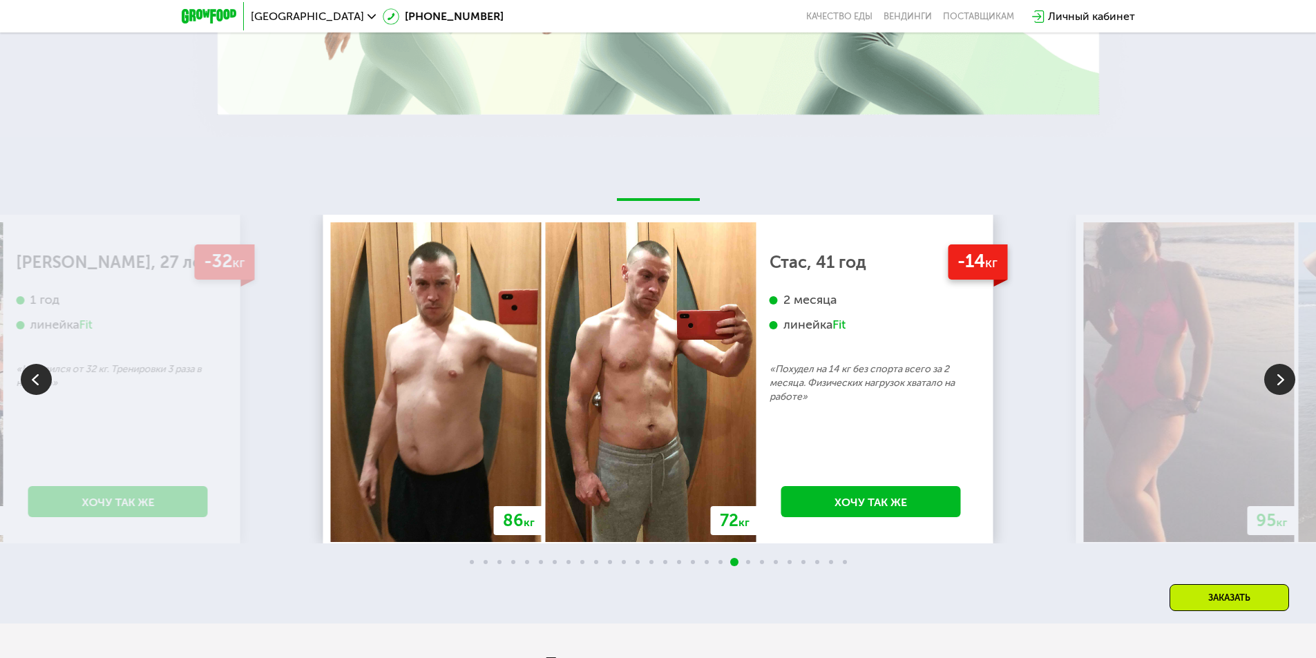
click at [1277, 381] on img at bounding box center [1279, 379] width 31 height 31
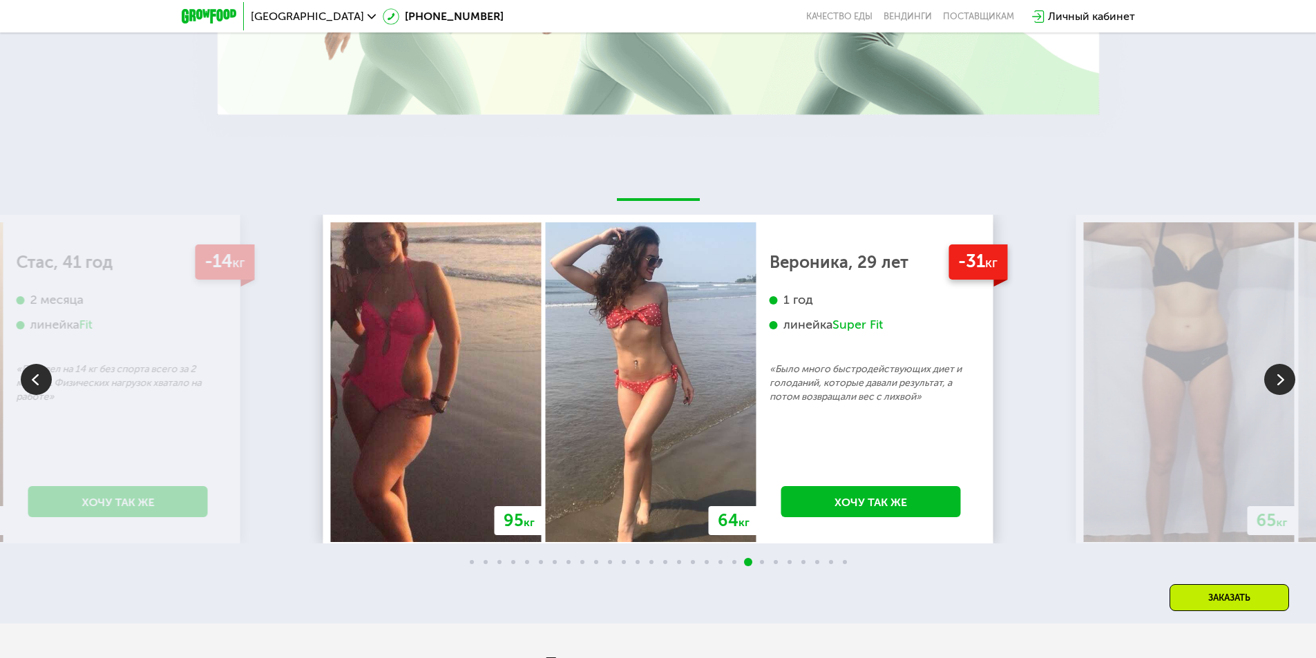
click at [1277, 381] on img at bounding box center [1279, 379] width 31 height 31
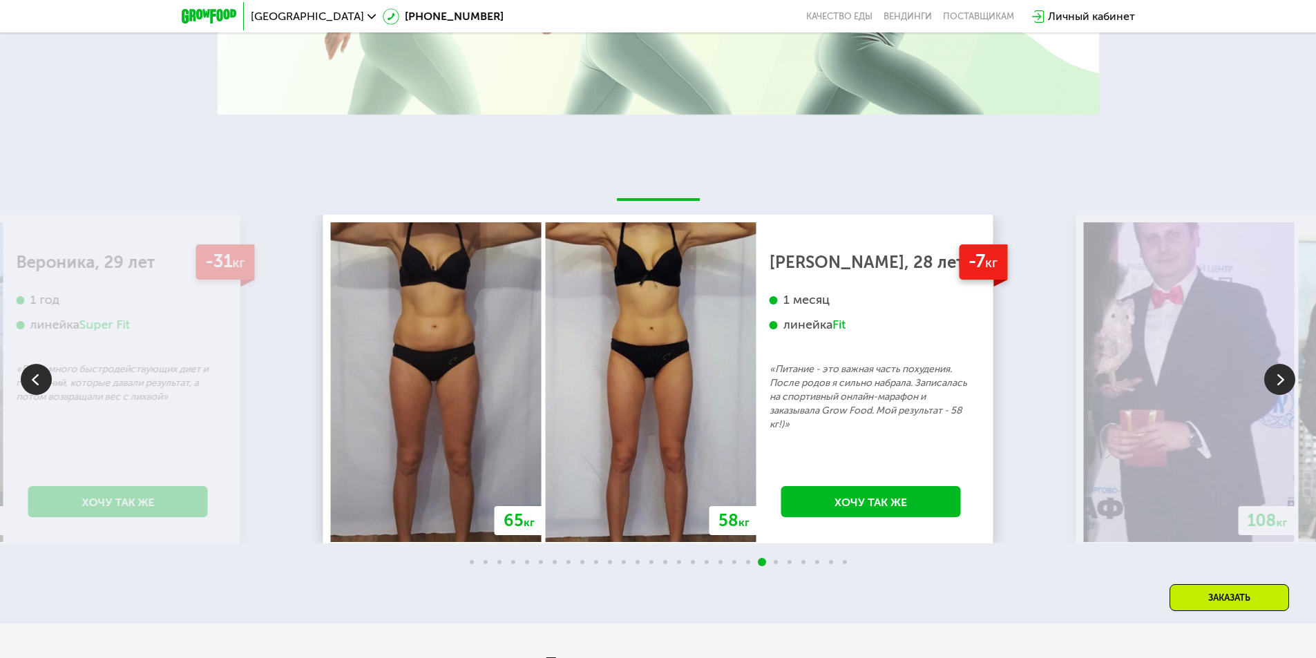
click at [1277, 381] on img at bounding box center [1279, 379] width 31 height 31
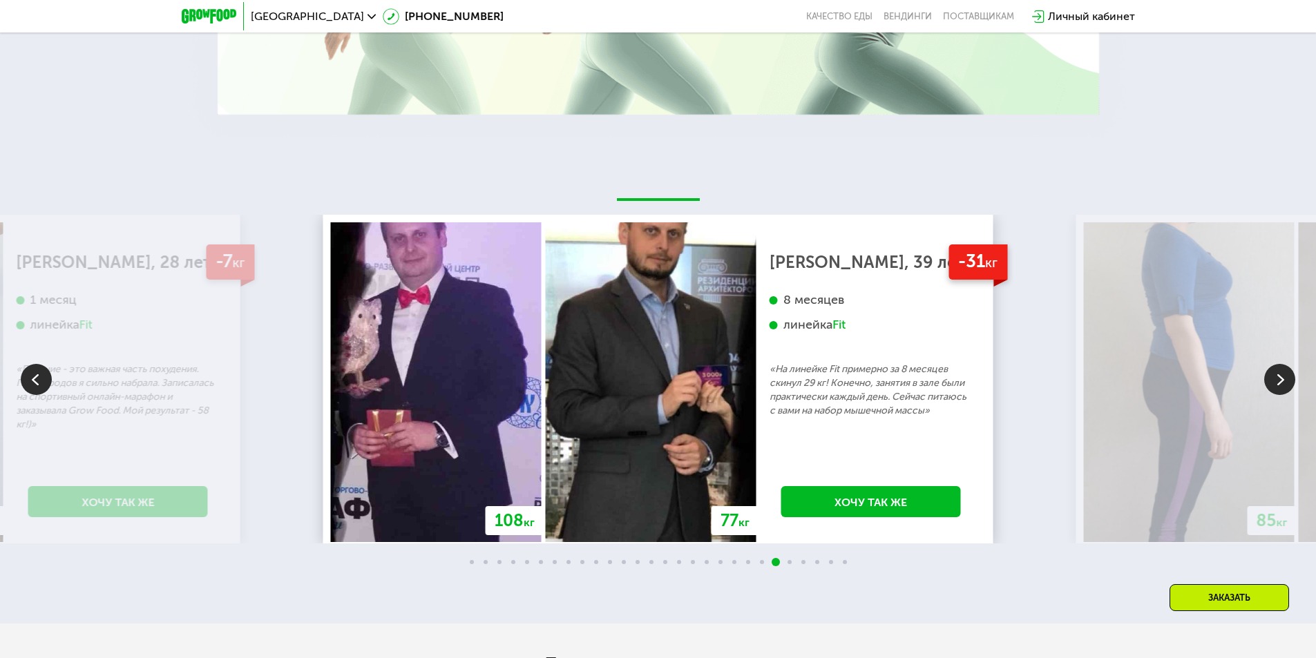
click at [1277, 381] on img at bounding box center [1279, 379] width 31 height 31
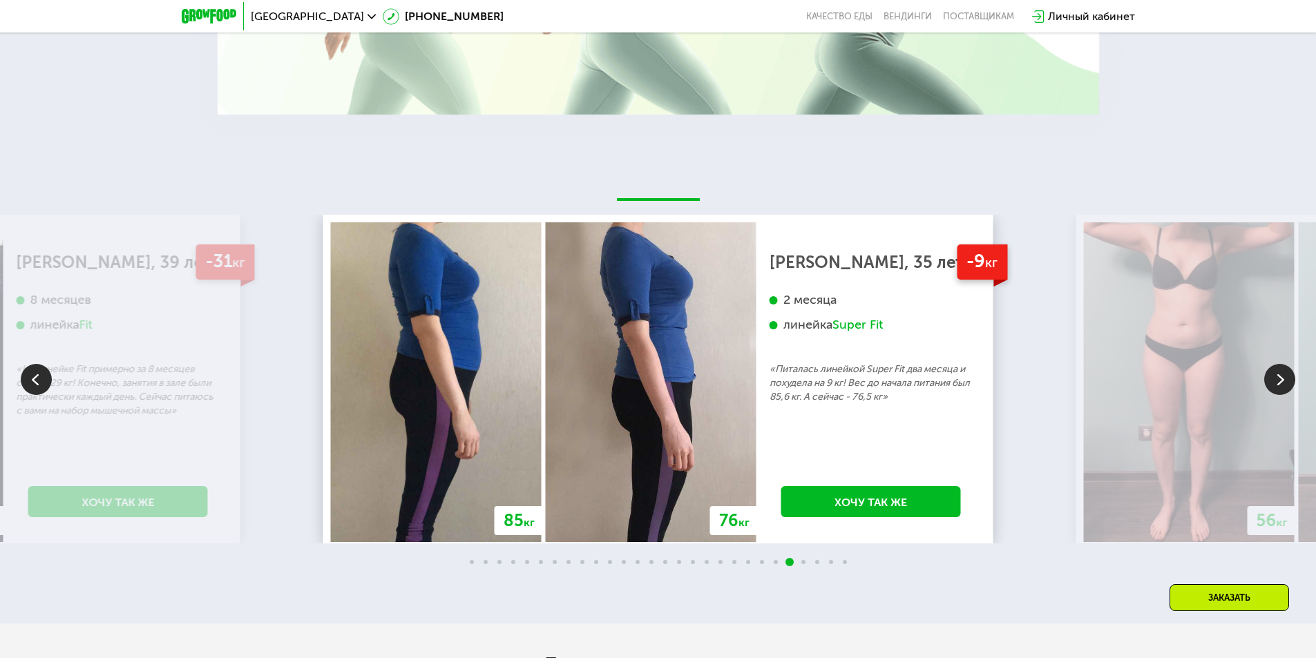
click at [1277, 381] on img at bounding box center [1279, 379] width 31 height 31
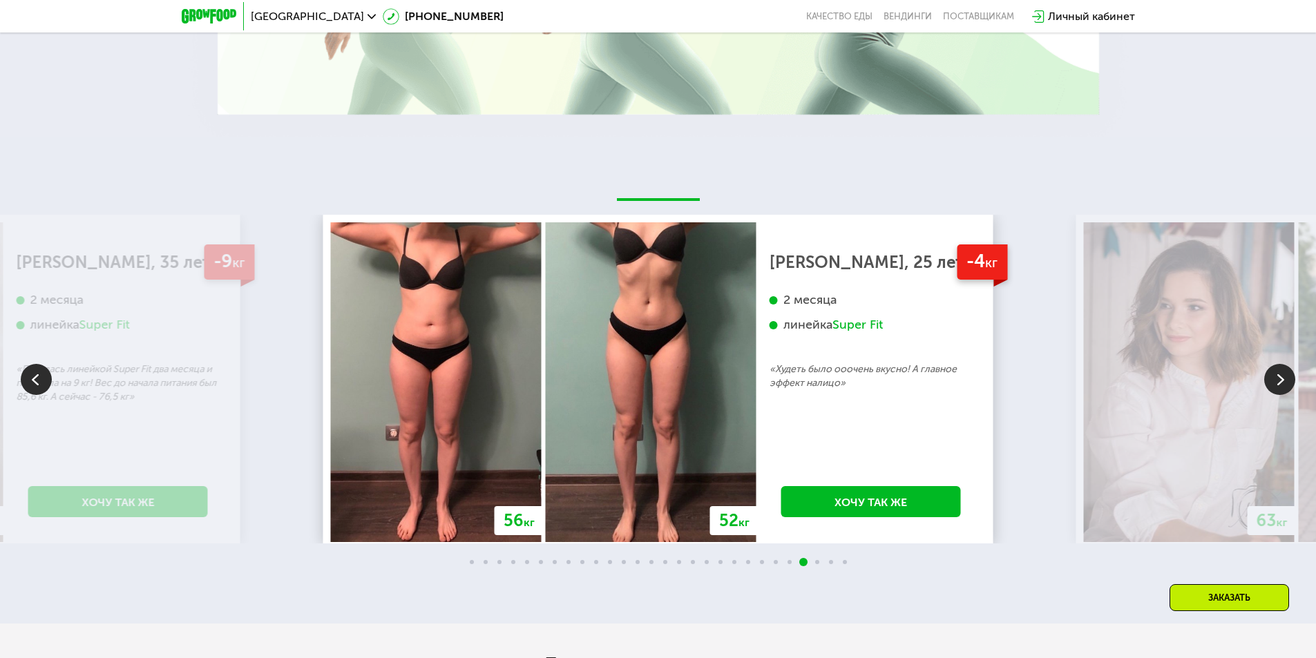
click at [1277, 381] on img at bounding box center [1279, 379] width 31 height 31
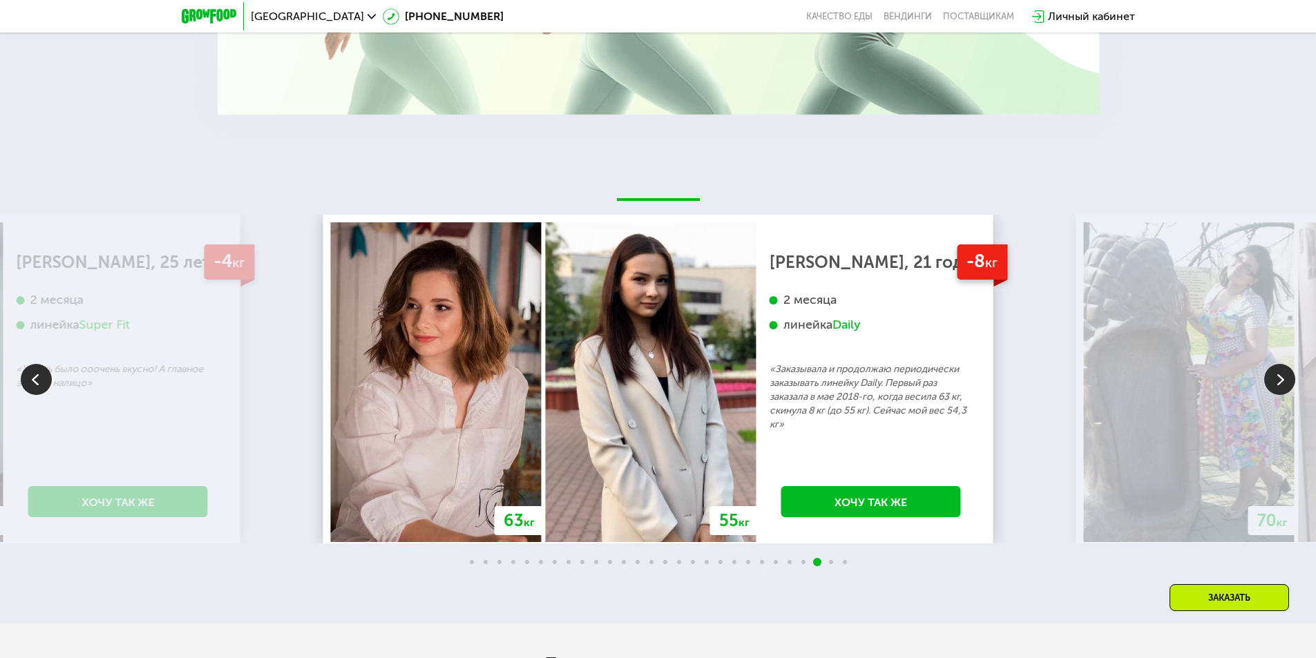
click at [1277, 381] on img at bounding box center [1279, 379] width 31 height 31
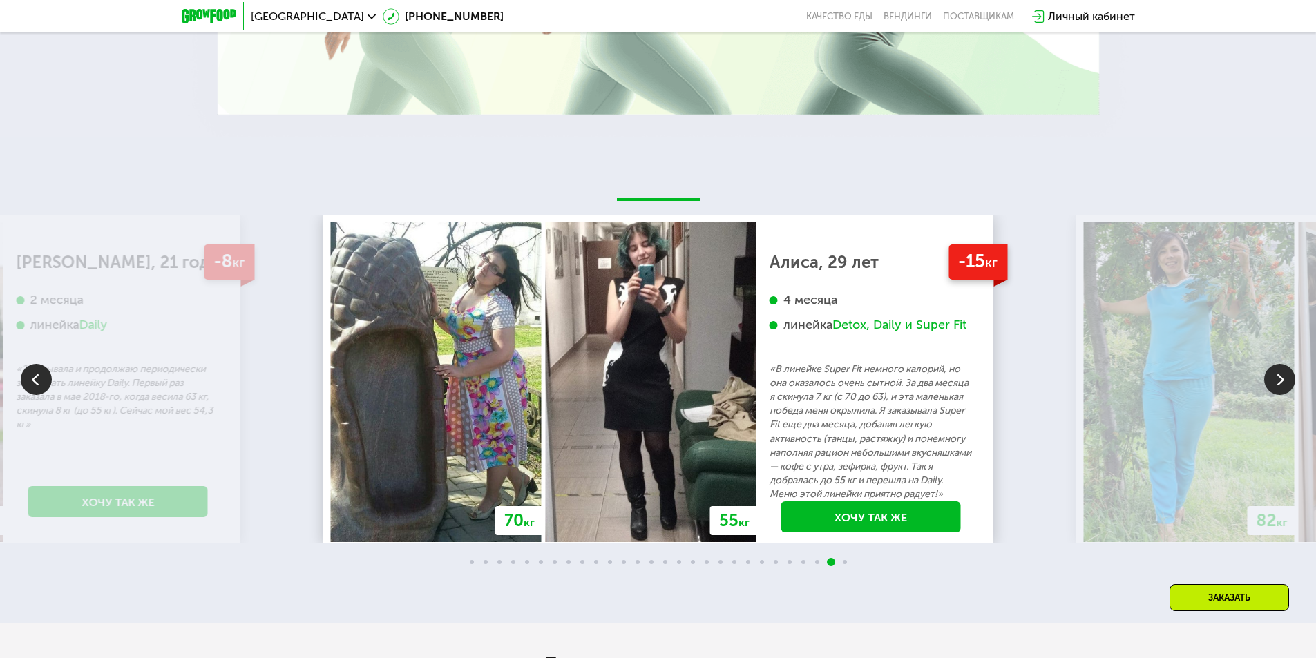
click at [1277, 381] on img at bounding box center [1279, 379] width 31 height 31
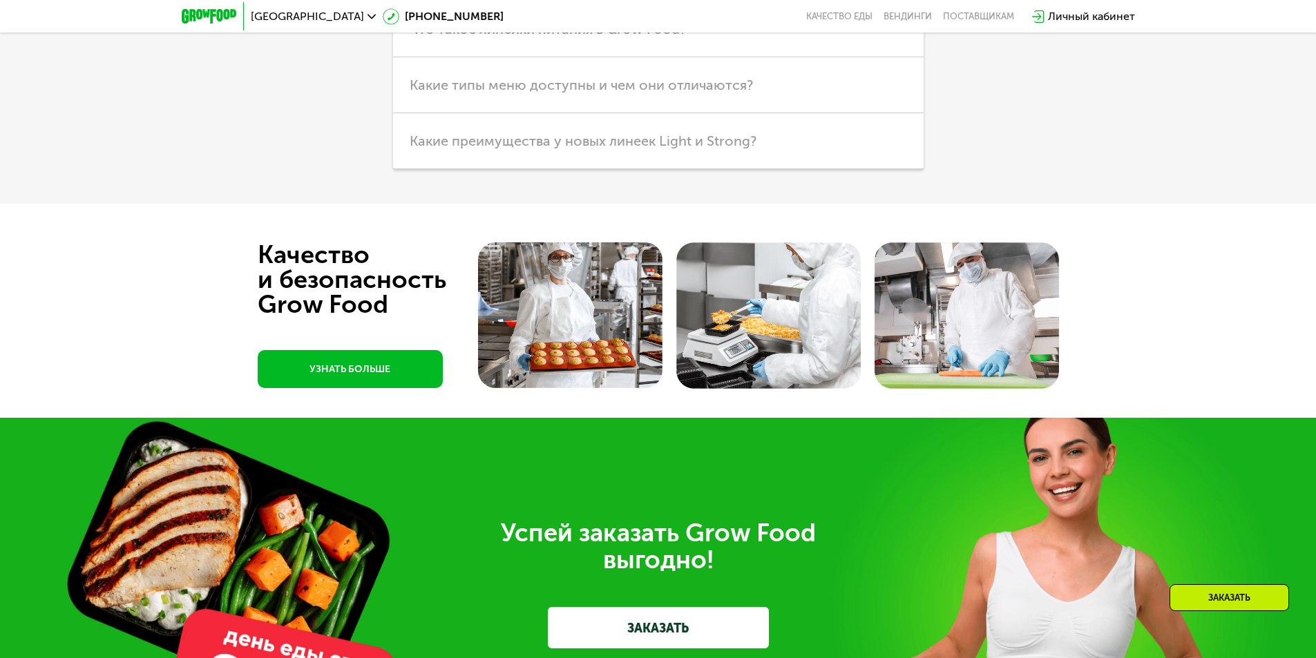
scroll to position [3924, 0]
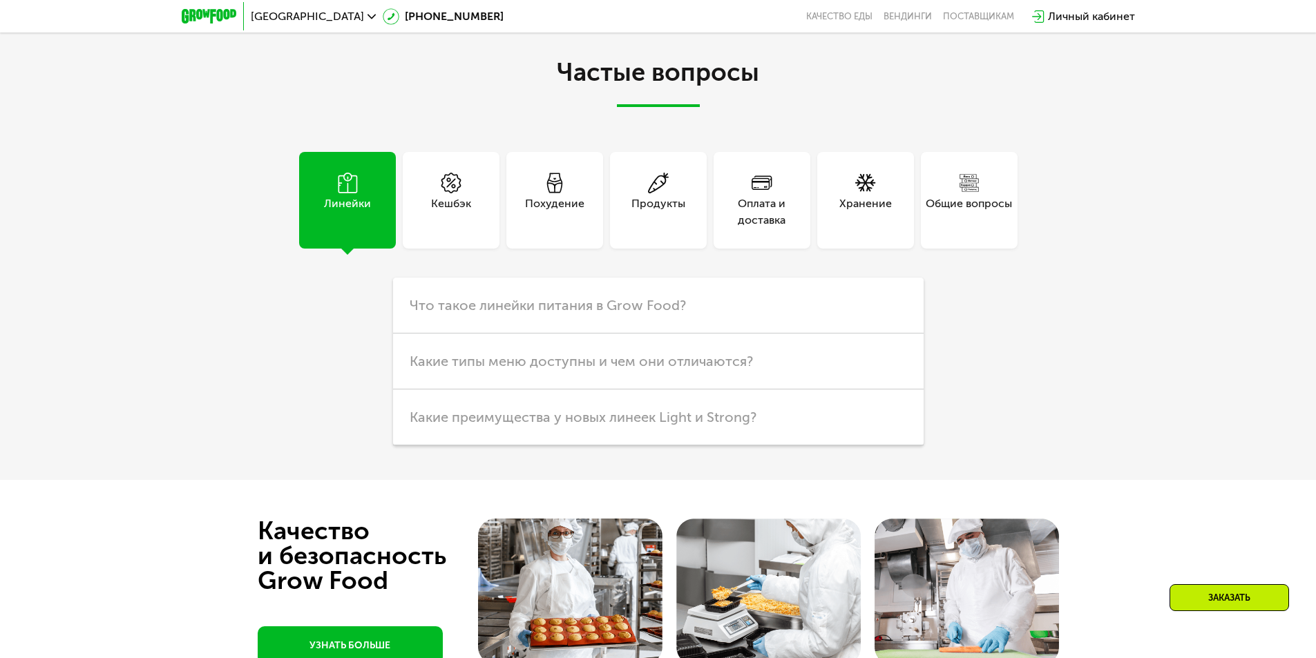
click at [773, 196] on div "Оплата и доставка" at bounding box center [762, 212] width 97 height 33
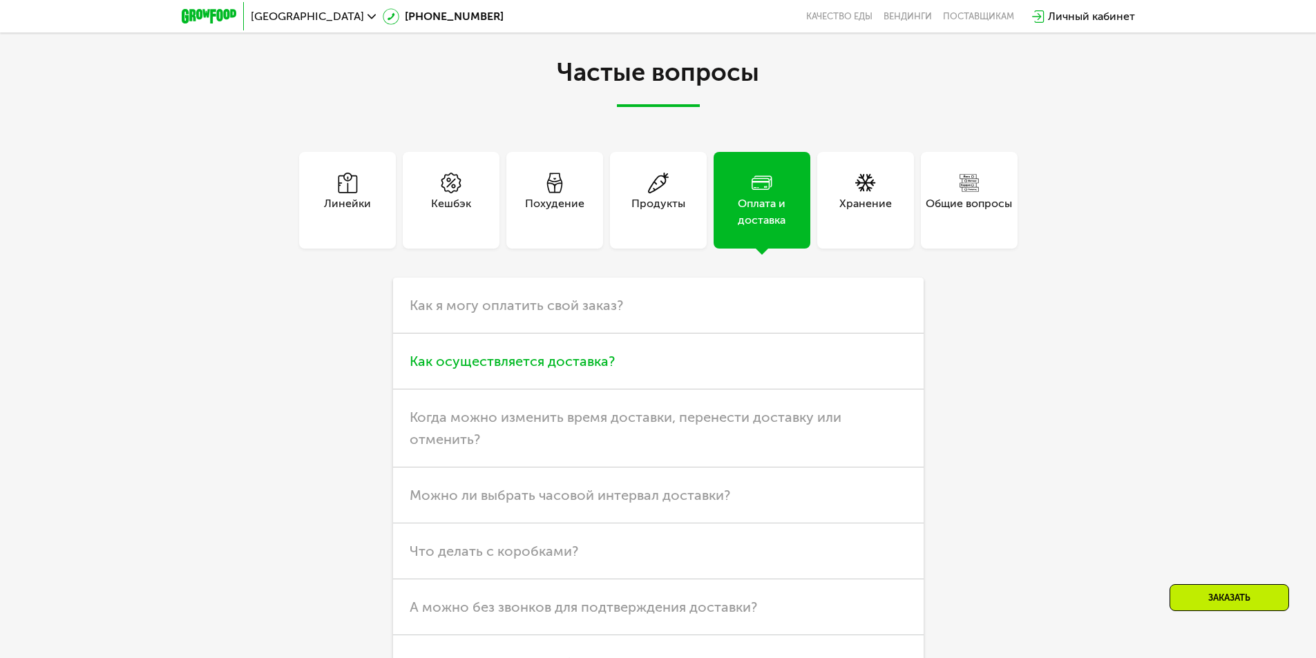
click at [558, 367] on span "Как осуществляется доставка?" at bounding box center [512, 361] width 205 height 17
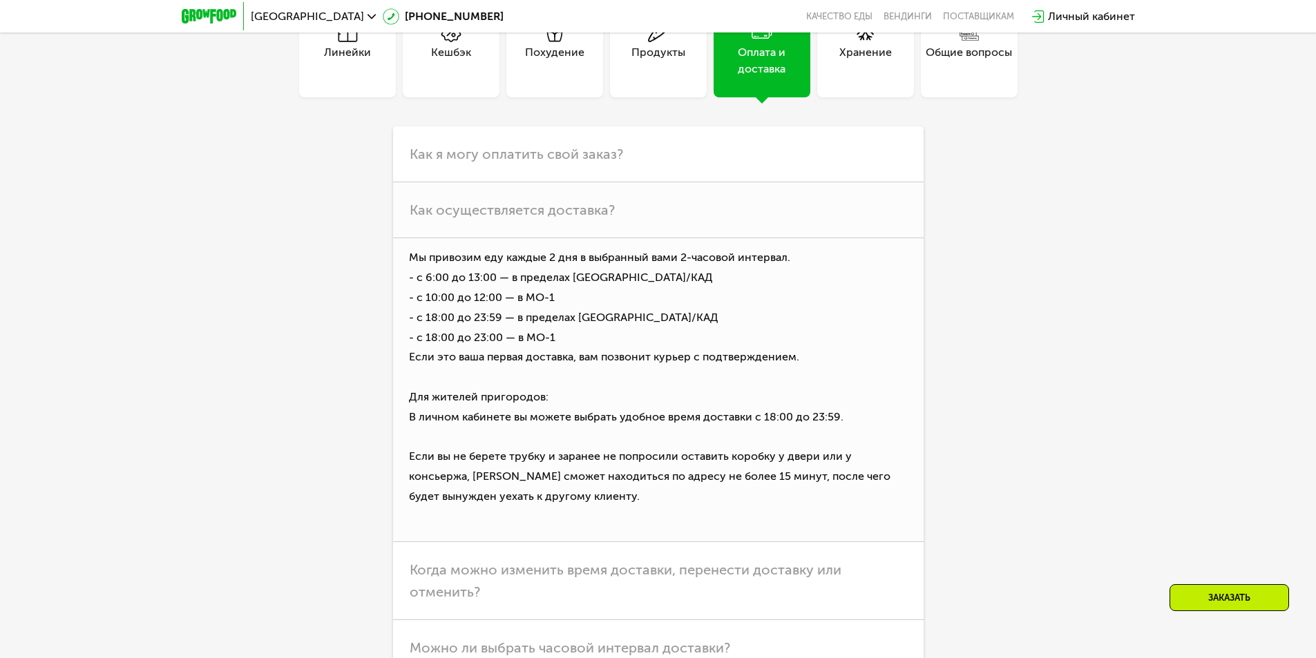
scroll to position [4144, 0]
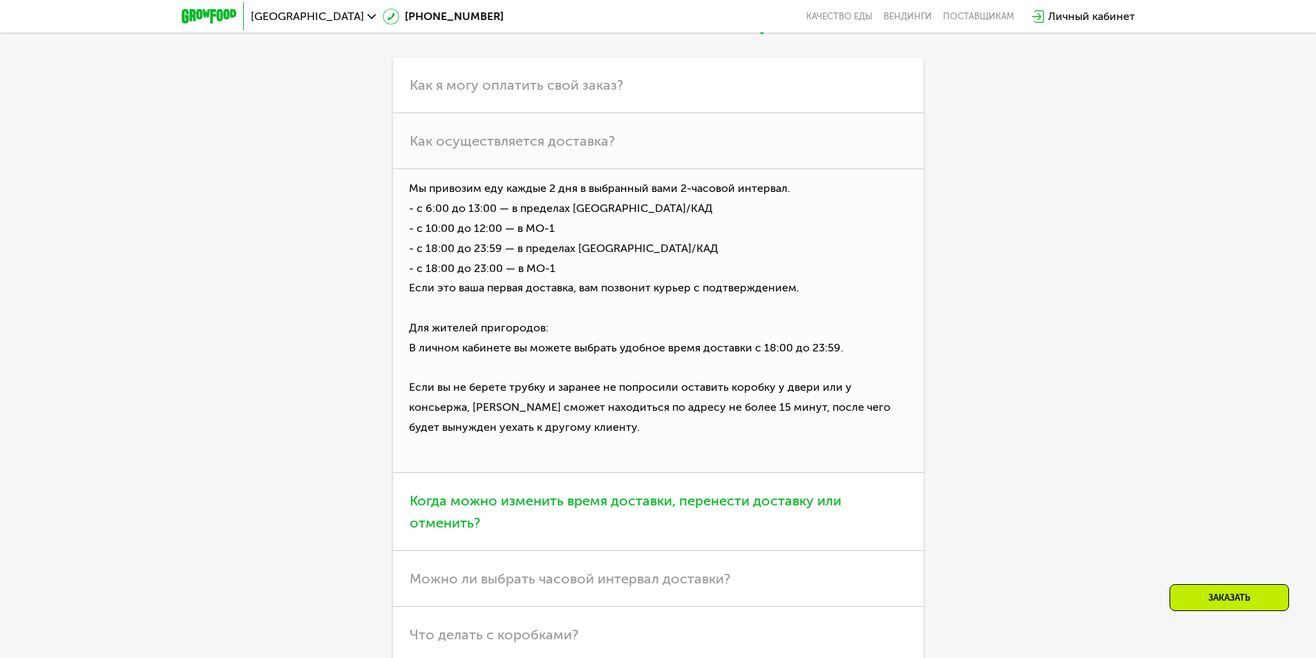
click at [576, 502] on span "Когда можно изменить время доставки, перенести доставку или отменить?" at bounding box center [626, 512] width 432 height 39
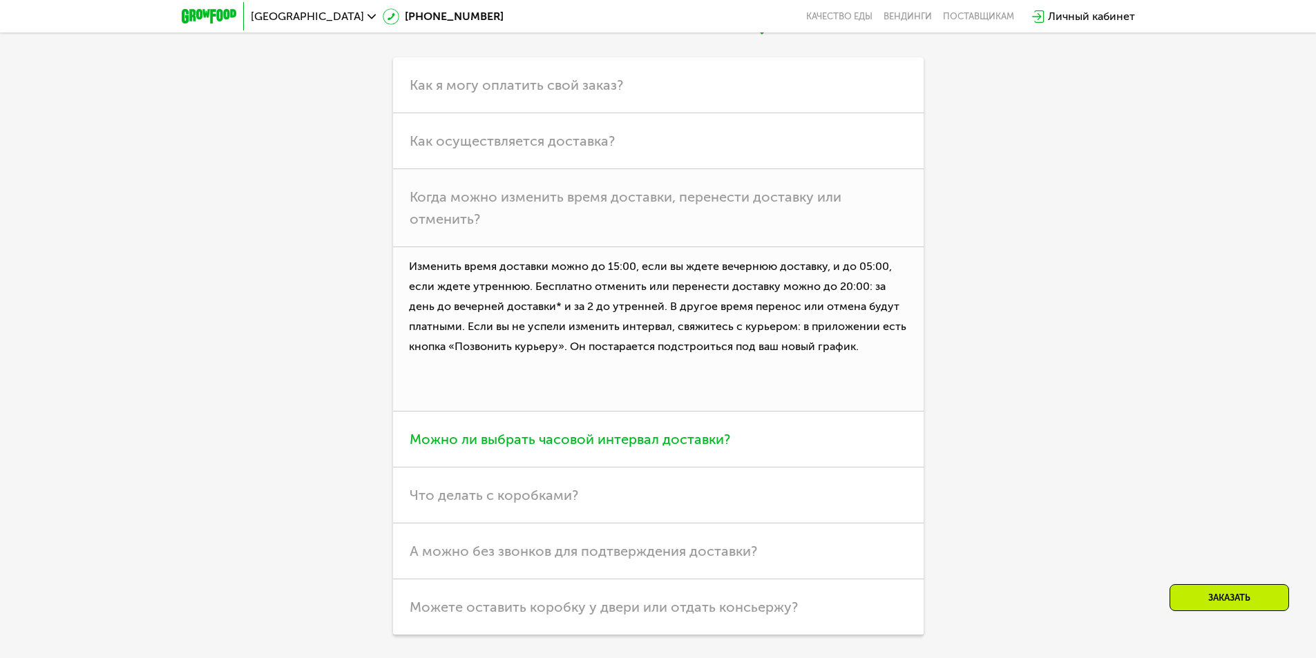
click at [566, 429] on h3 "Можно ли выбрать часовой интервал доставки?" at bounding box center [658, 440] width 531 height 56
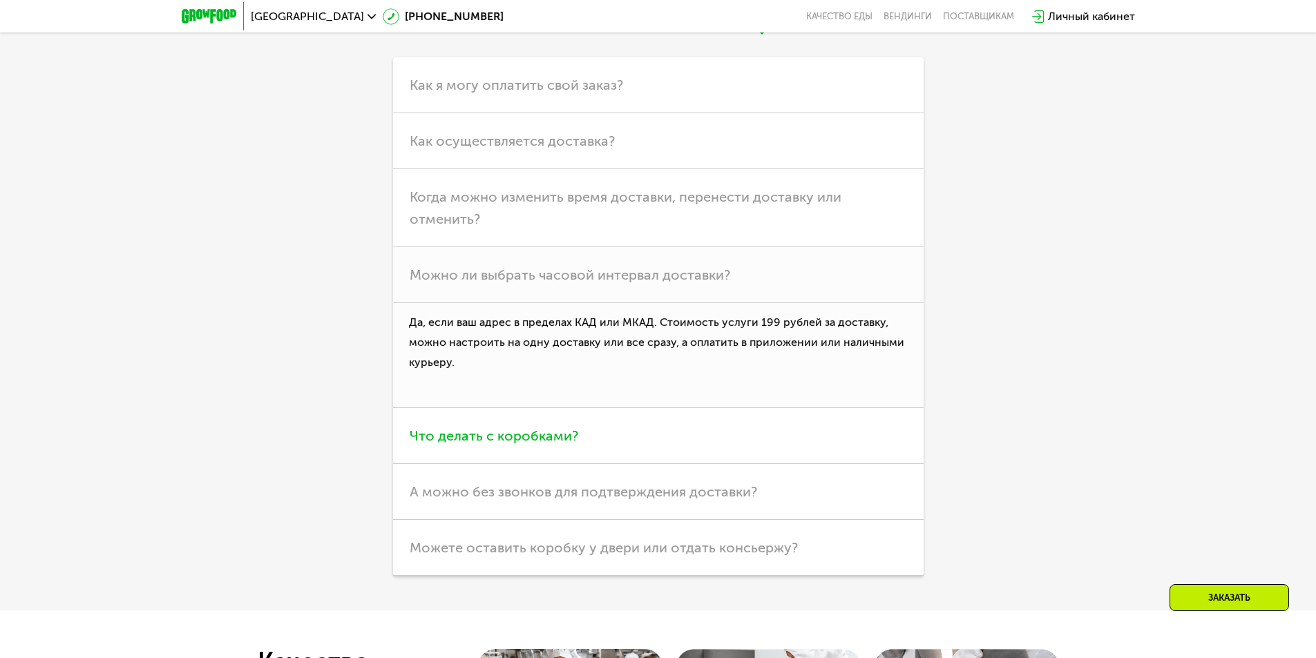
click at [550, 438] on span "Что делать с коробками?" at bounding box center [494, 436] width 169 height 17
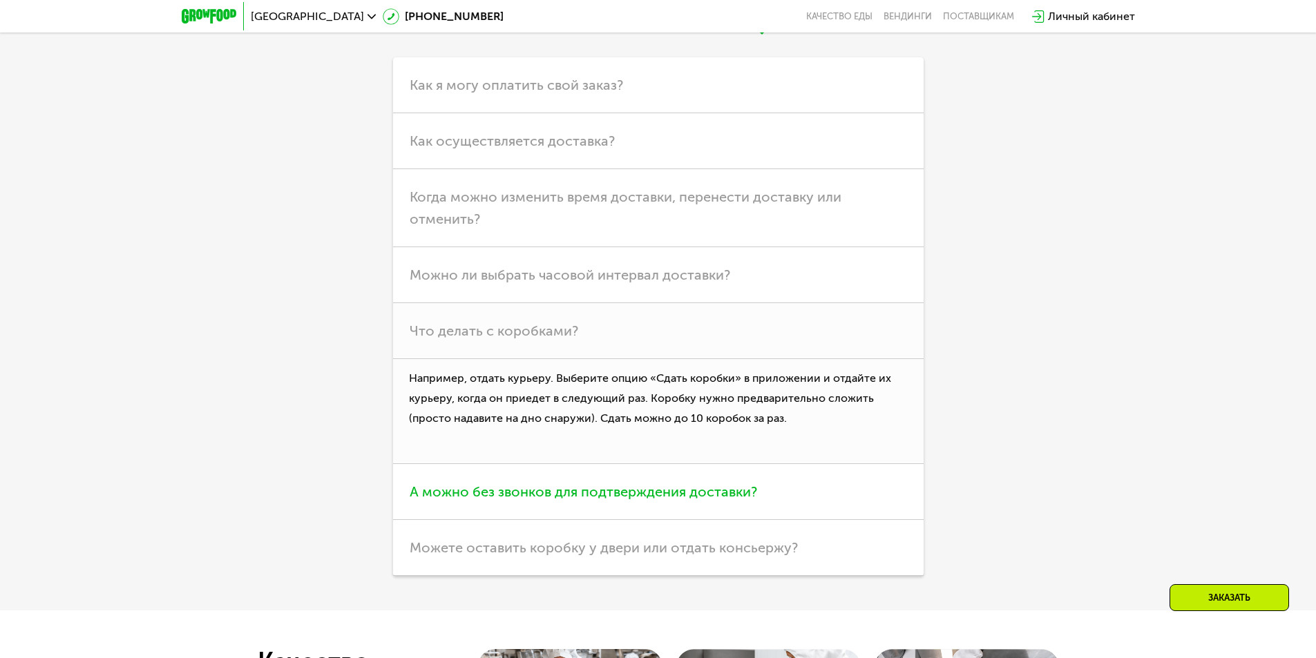
click at [542, 493] on span "А можно без звонков для подтверждения доставки?" at bounding box center [583, 492] width 347 height 17
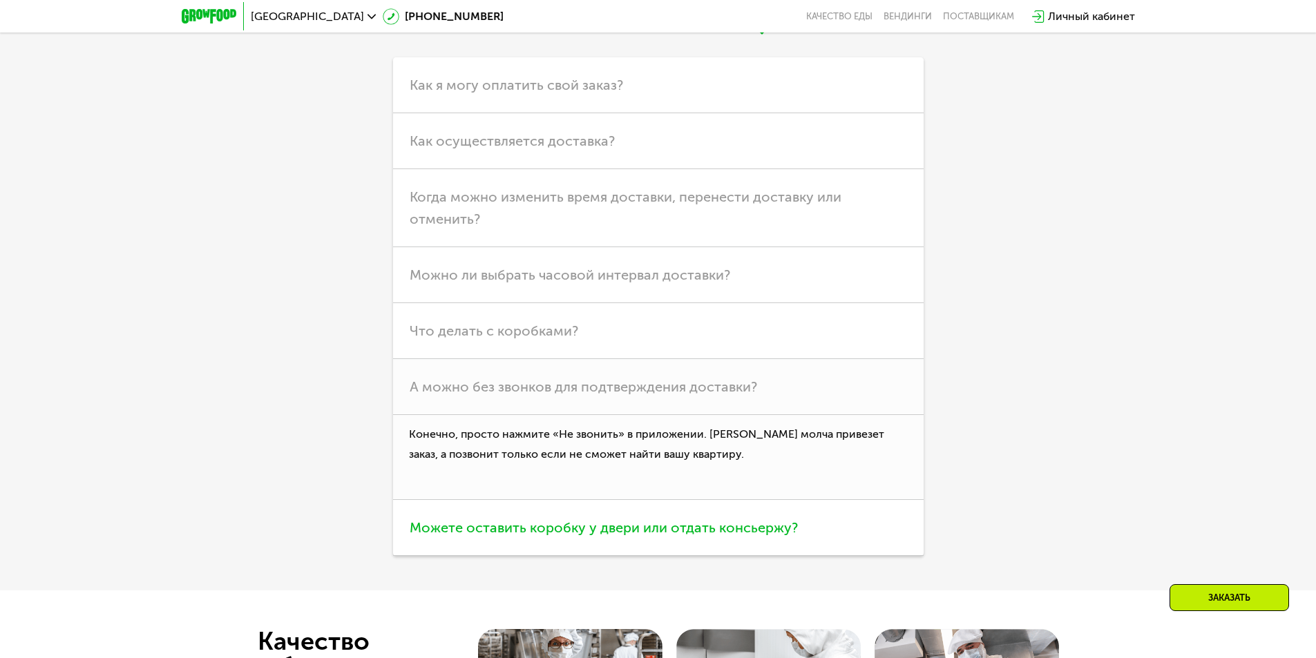
click at [598, 536] on span "Можете оставить коробку у двери или отдать консьержу?" at bounding box center [604, 528] width 388 height 17
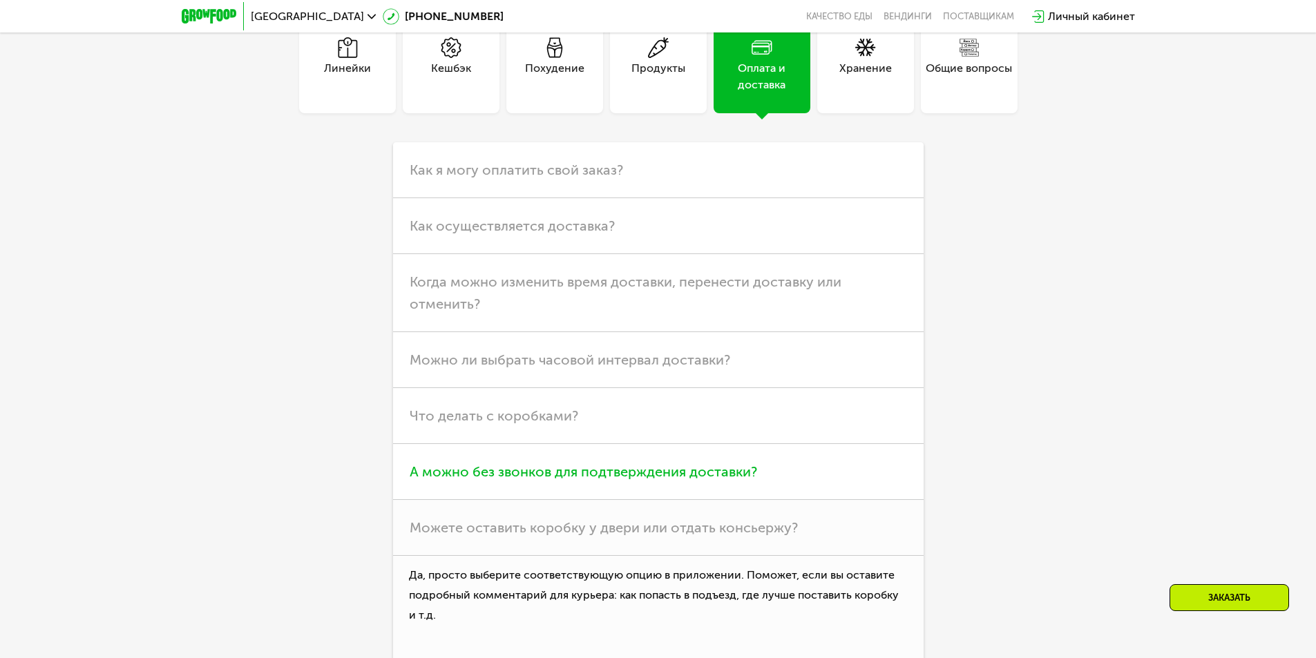
scroll to position [3937, 0]
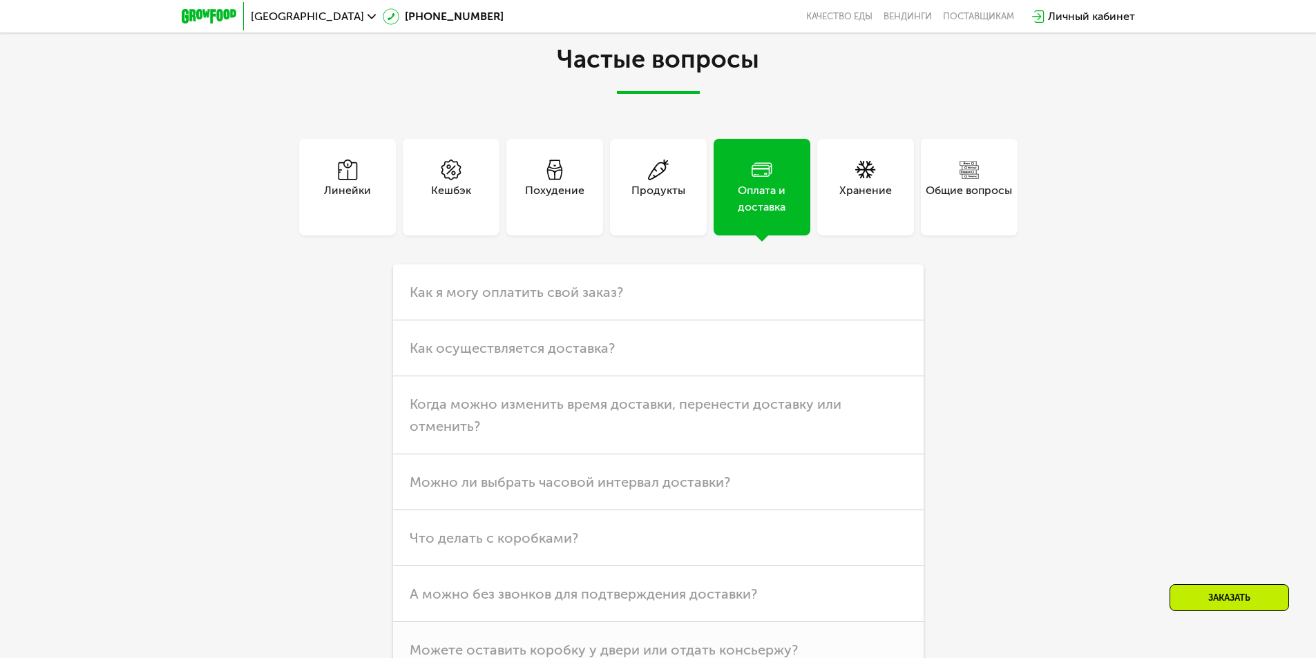
click at [965, 211] on div "Общие вопросы" at bounding box center [969, 198] width 86 height 33
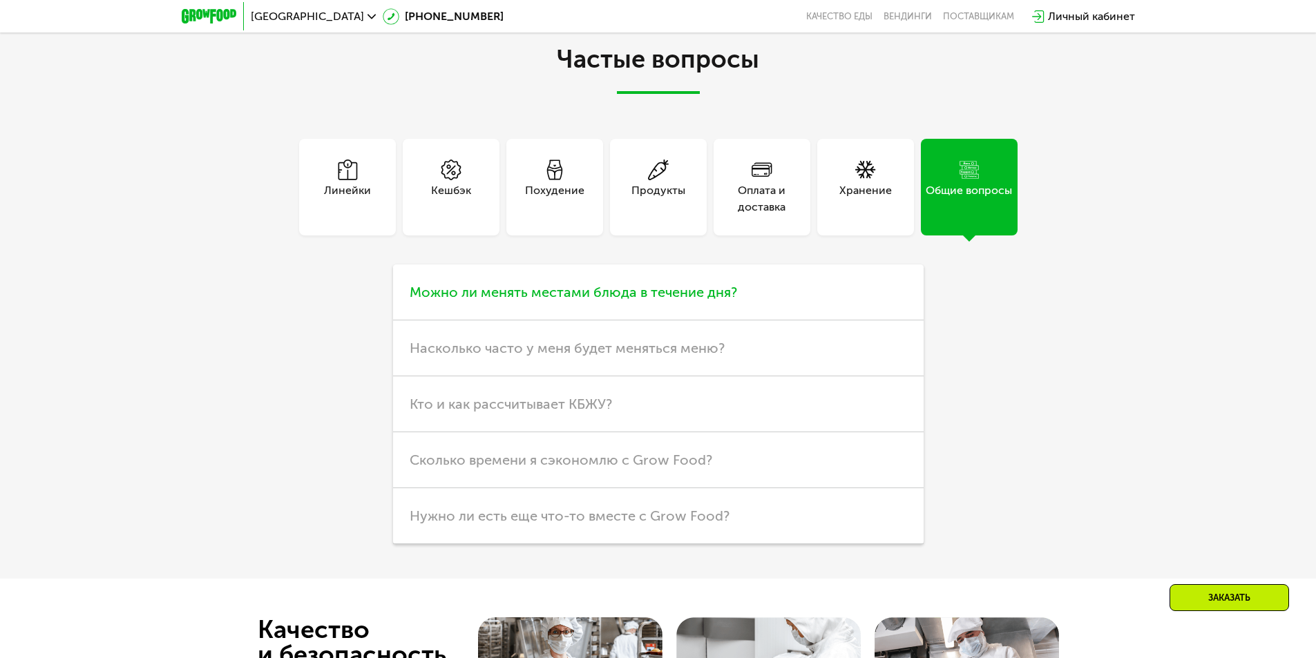
click at [780, 306] on h3 "Можно ли менять местами блюда в течение дня?" at bounding box center [658, 293] width 531 height 56
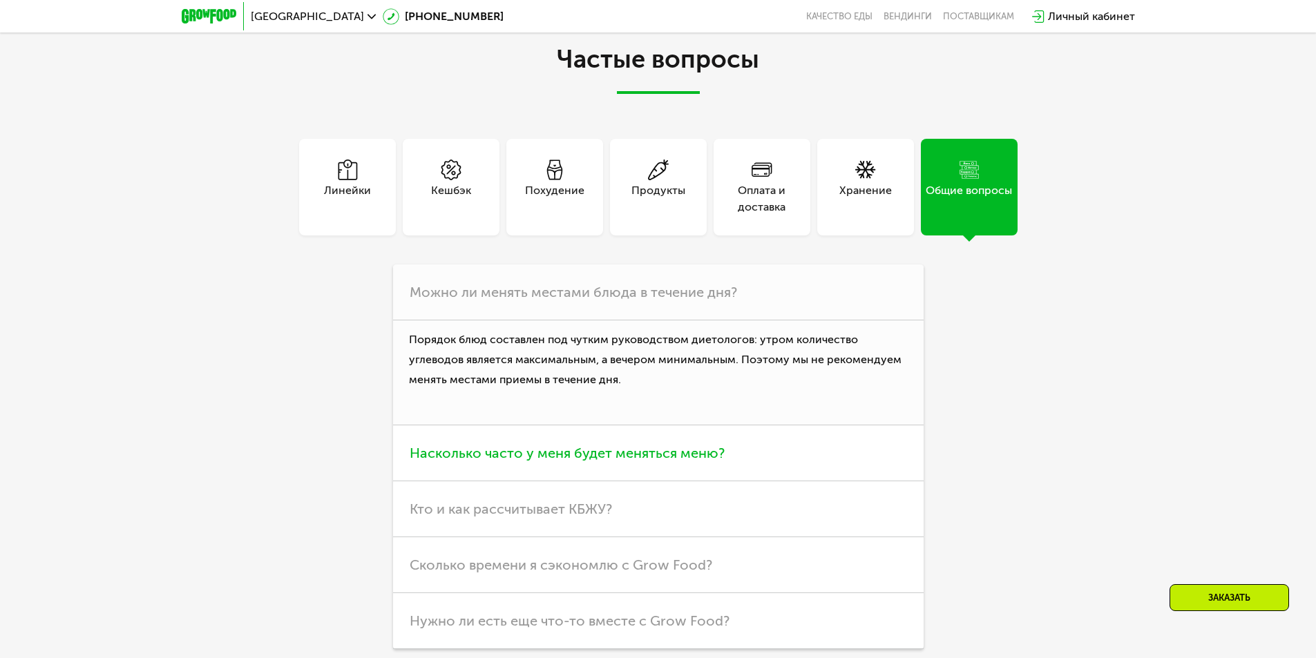
click at [718, 448] on h3 "Насколько часто у меня будет меняться меню?" at bounding box center [658, 454] width 531 height 56
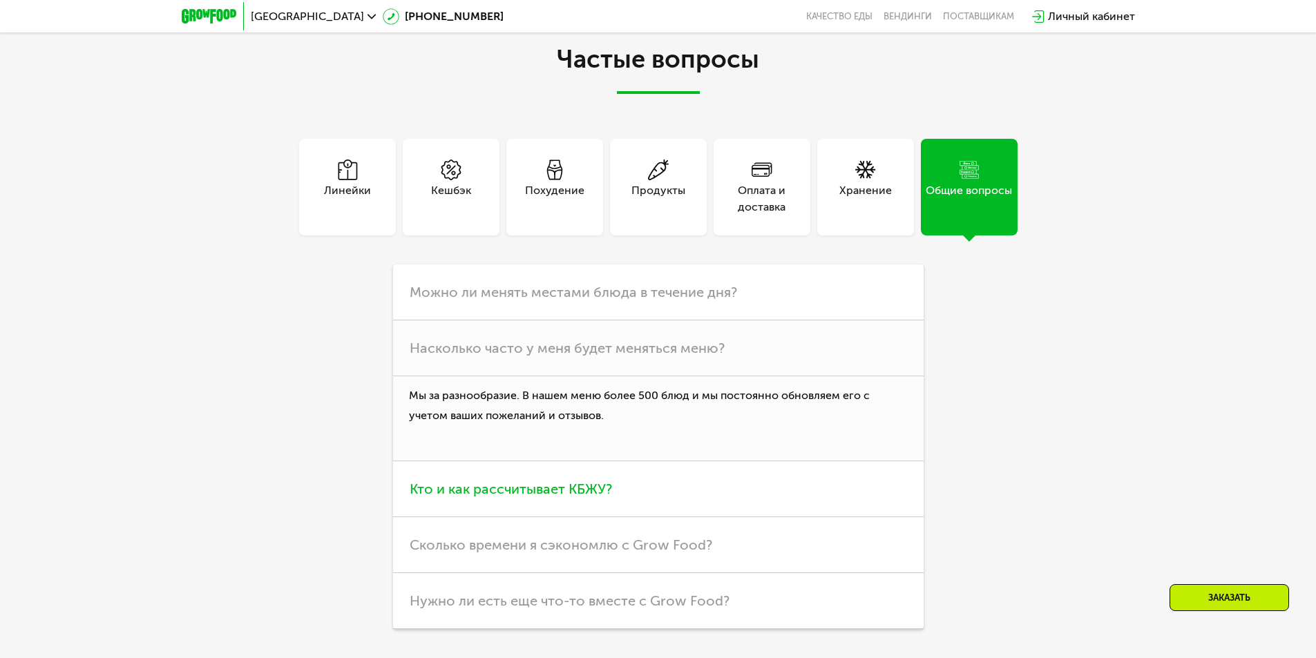
click at [578, 506] on h3 "Кто и как рассчитывает КБЖУ?" at bounding box center [658, 489] width 531 height 56
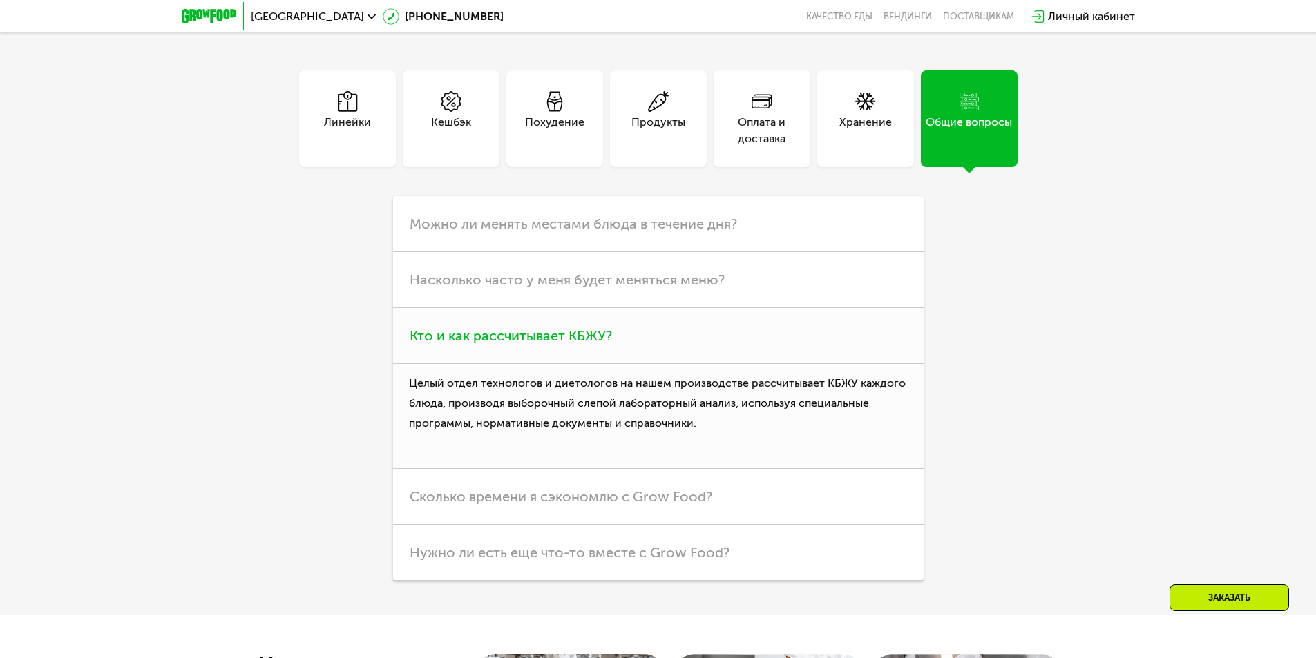
scroll to position [4006, 0]
click at [602, 497] on span "Сколько времени я сэкономлю с Grow Food?" at bounding box center [561, 496] width 303 height 17
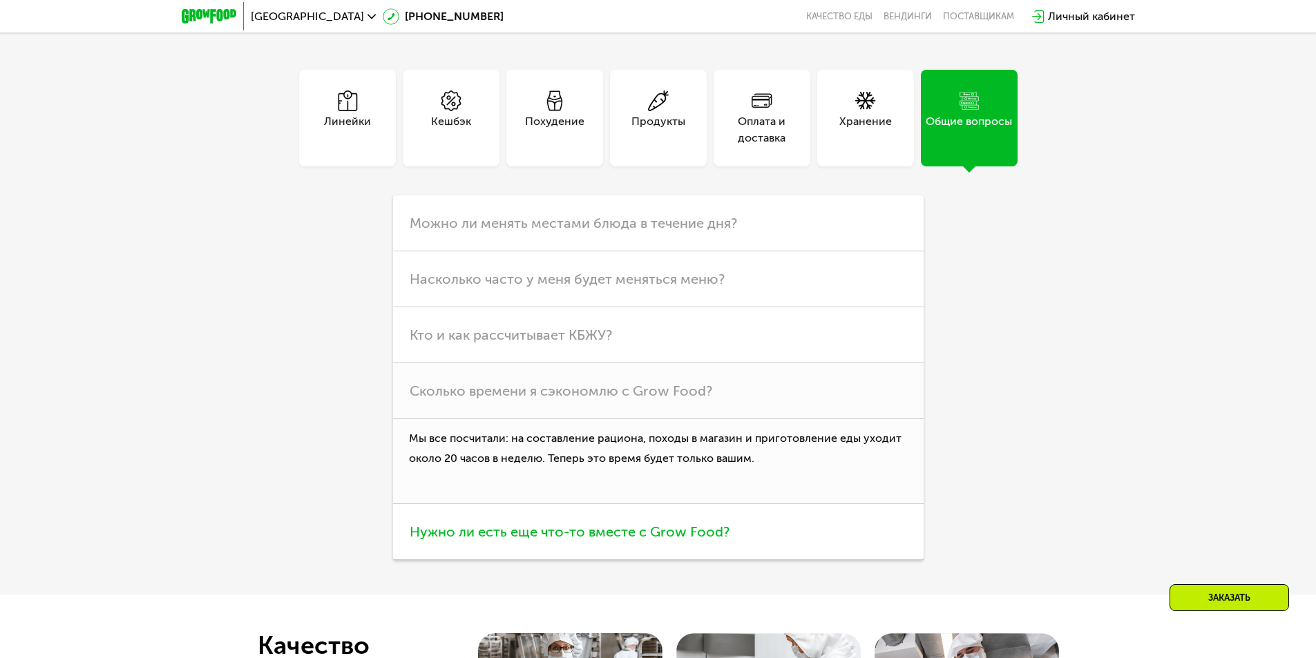
click at [609, 526] on h3 "Нужно ли есть еще что-то вместе с Grow Food?" at bounding box center [658, 532] width 531 height 56
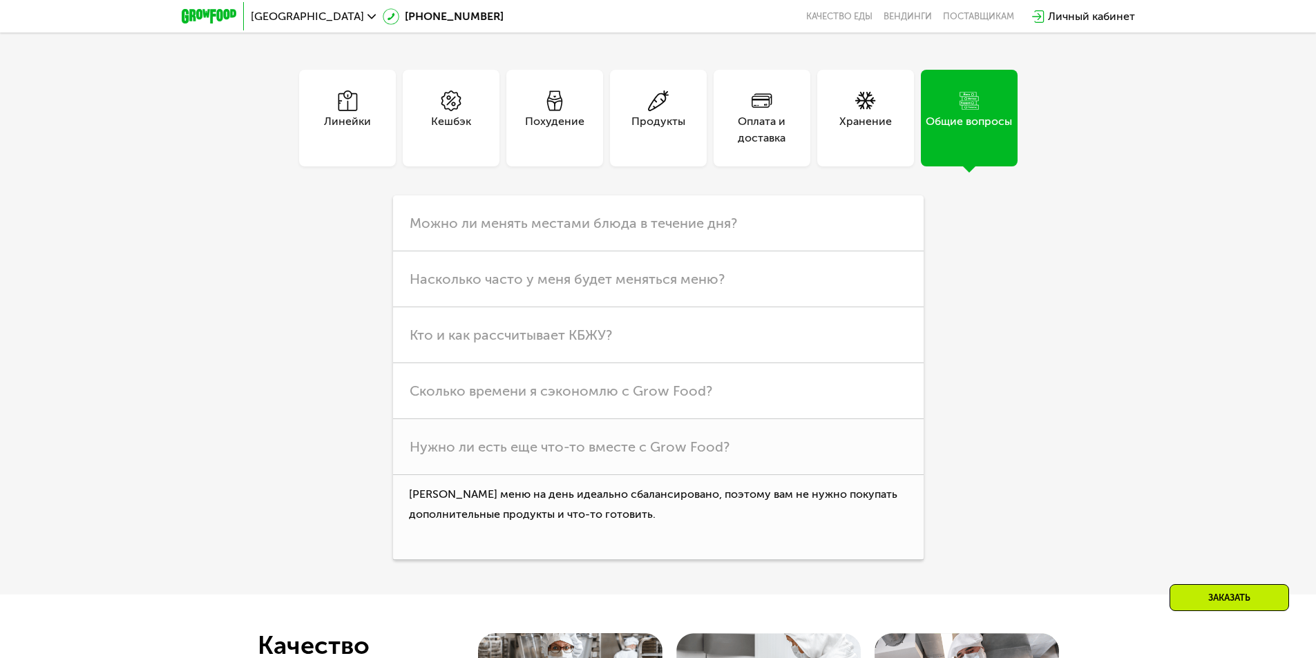
click at [372, 124] on div "Линейки" at bounding box center [347, 118] width 97 height 97
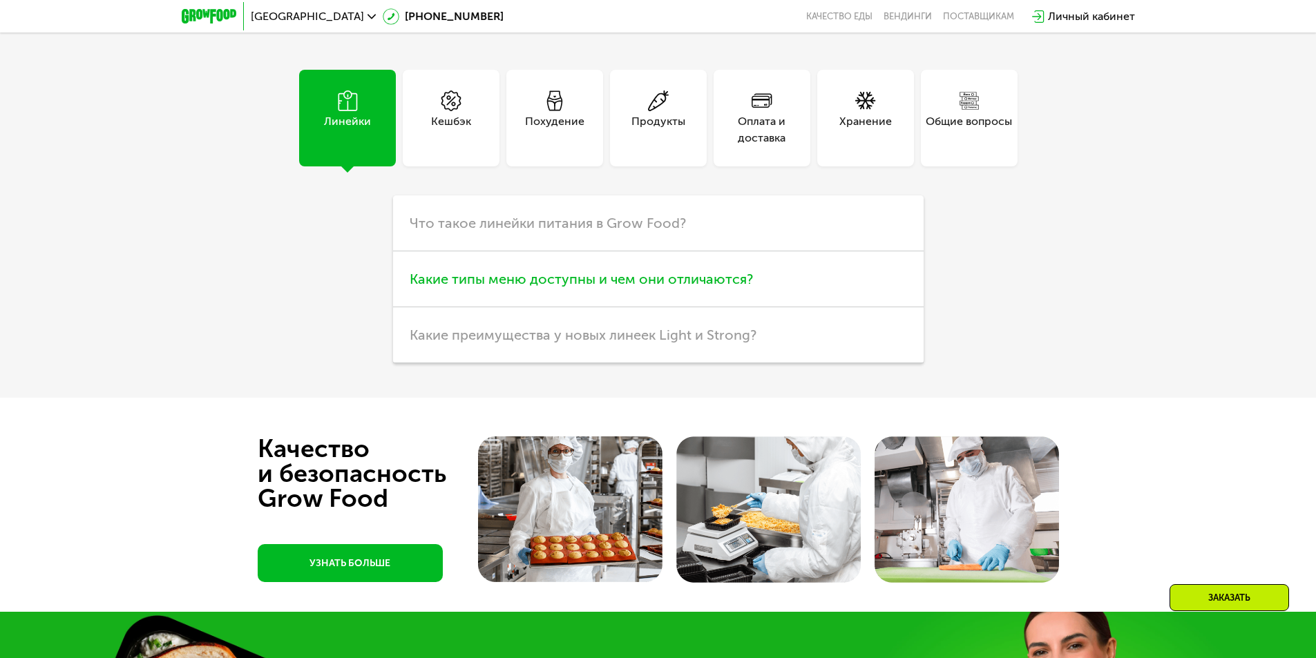
click at [497, 287] on span "Какие типы меню доступны и чем они отличаются?" at bounding box center [581, 279] width 343 height 17
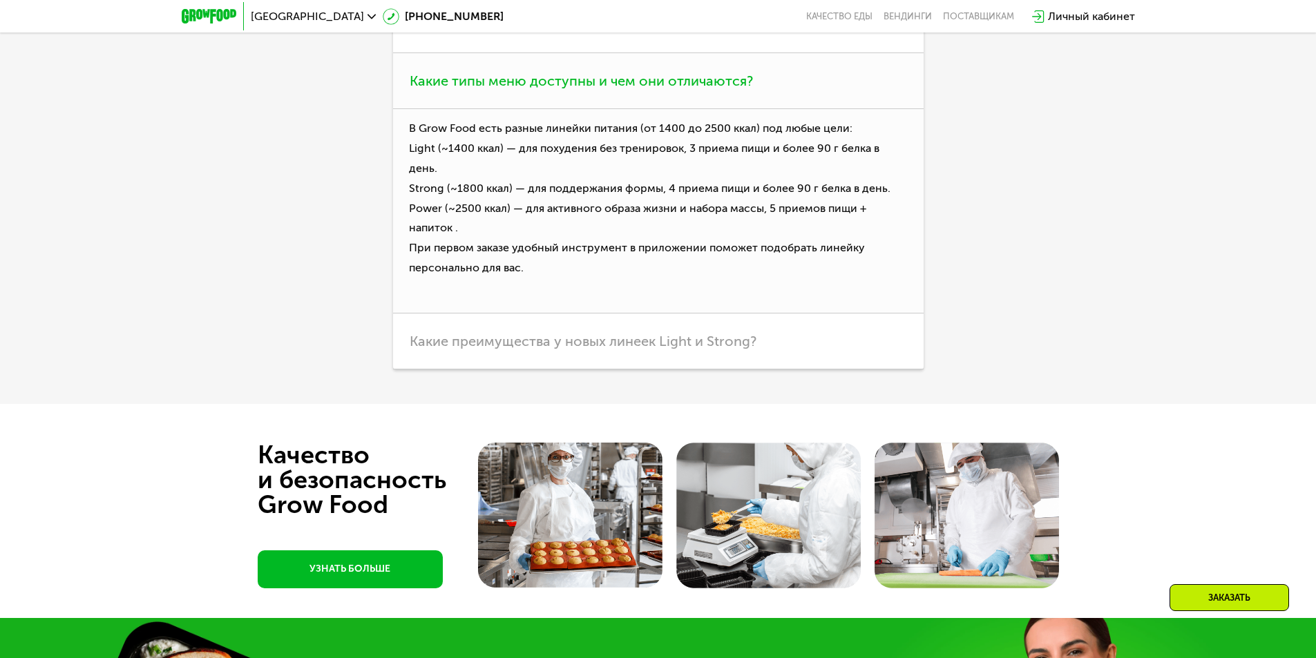
scroll to position [4213, 0]
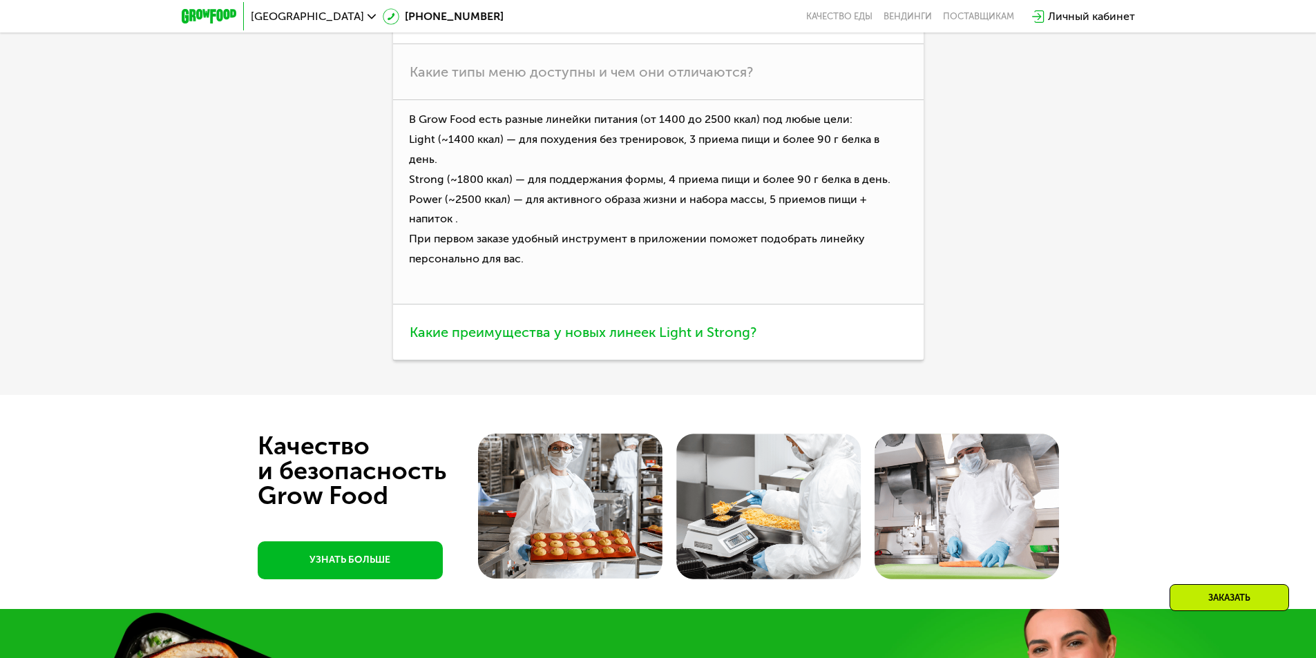
click at [499, 324] on span "Какие преимущества у новых линеек Light и Strong?" at bounding box center [583, 332] width 347 height 17
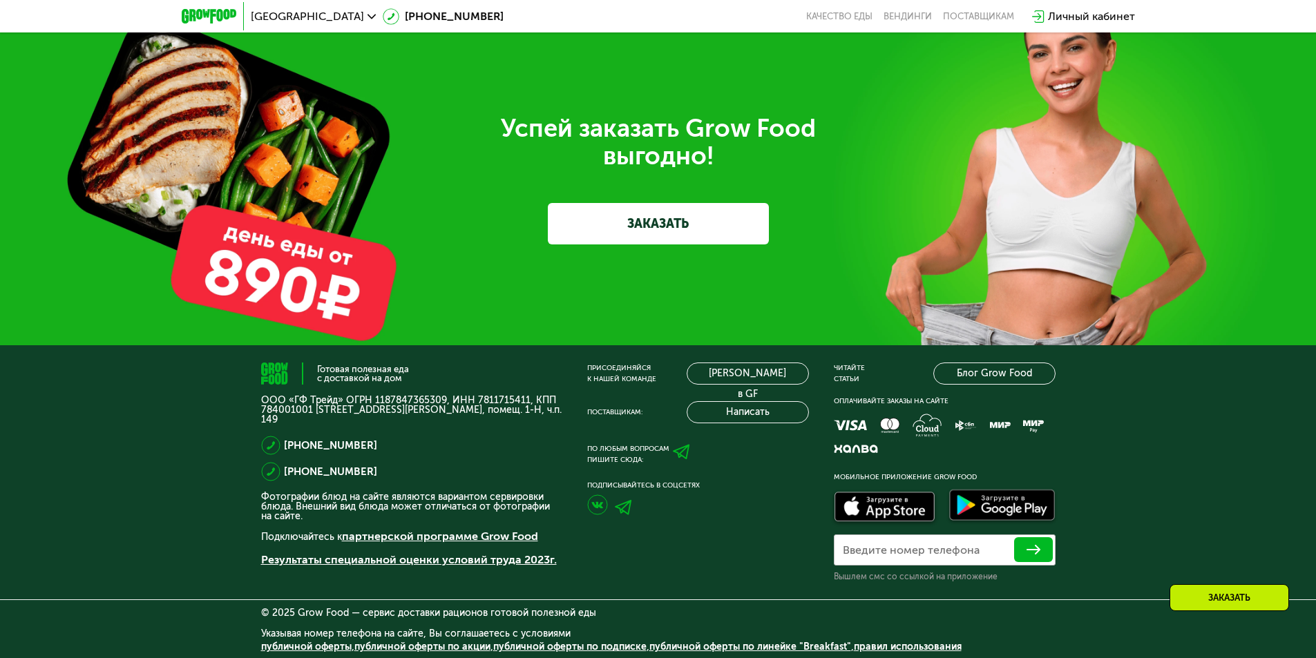
scroll to position [4755, 0]
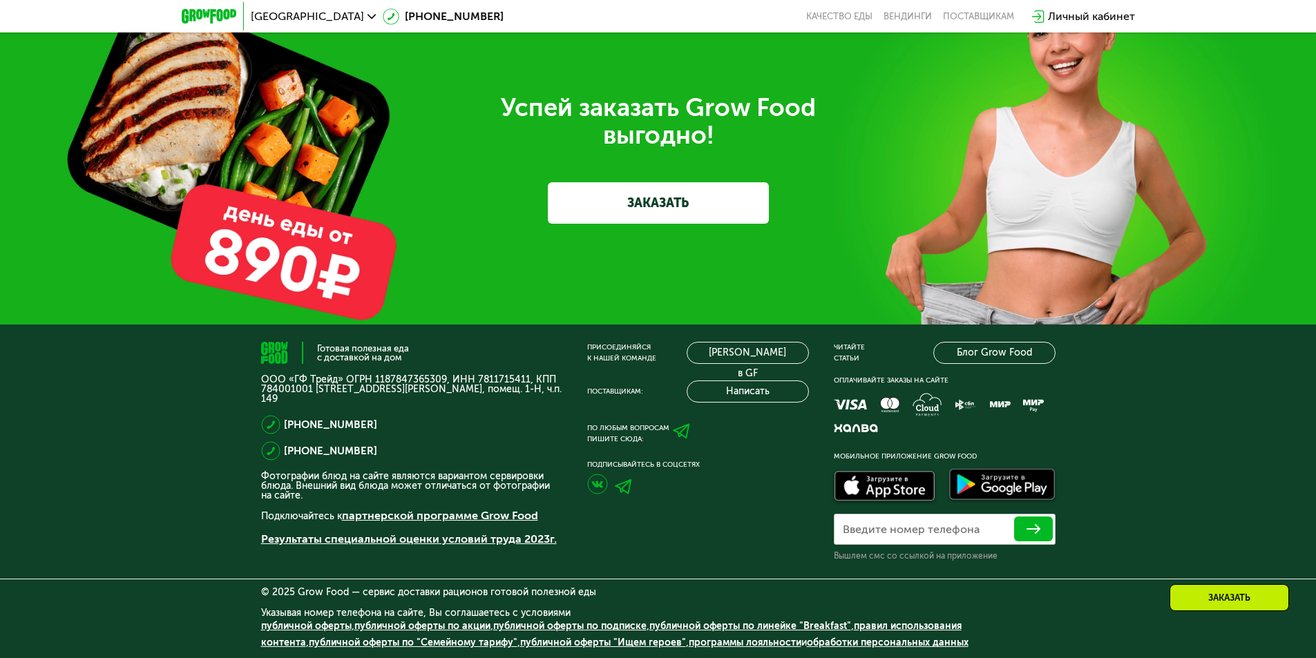
click at [486, 375] on p "ООО «ГФ Трейд» ОГРН 1187847365309, ИНН 7811715411, КПП 784001001 [STREET_ADDRES…" at bounding box center [411, 389] width 301 height 29
copy p "7811715411"
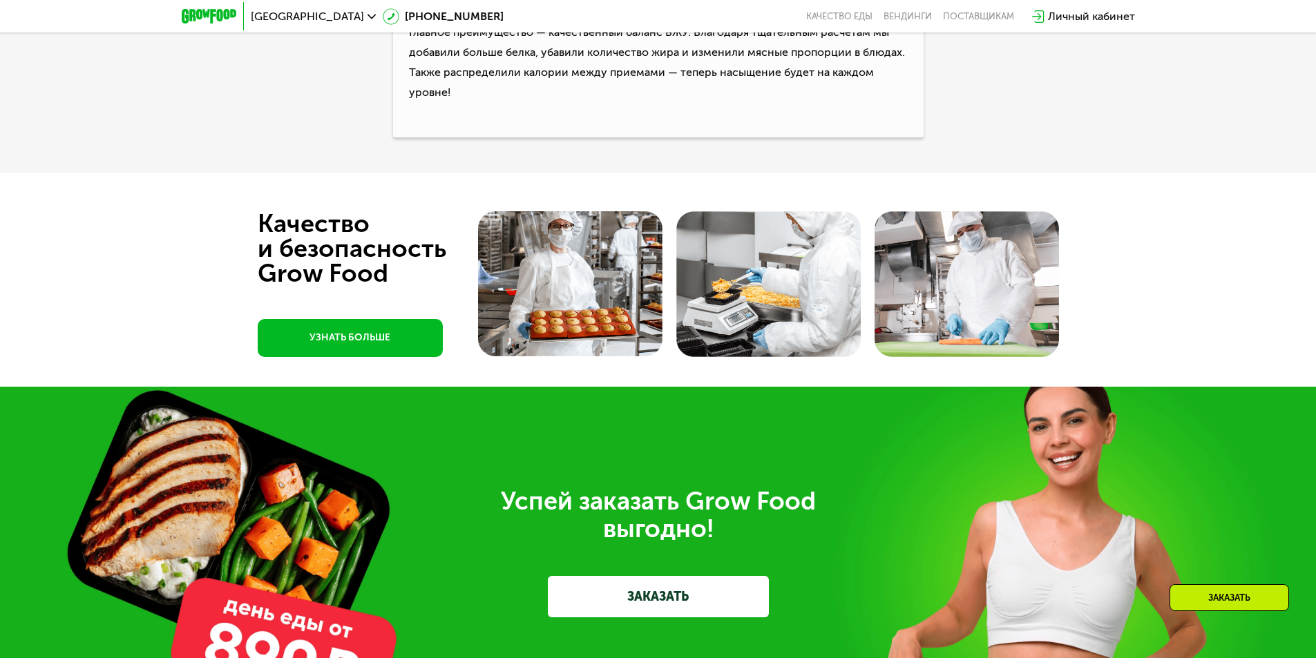
scroll to position [4341, 0]
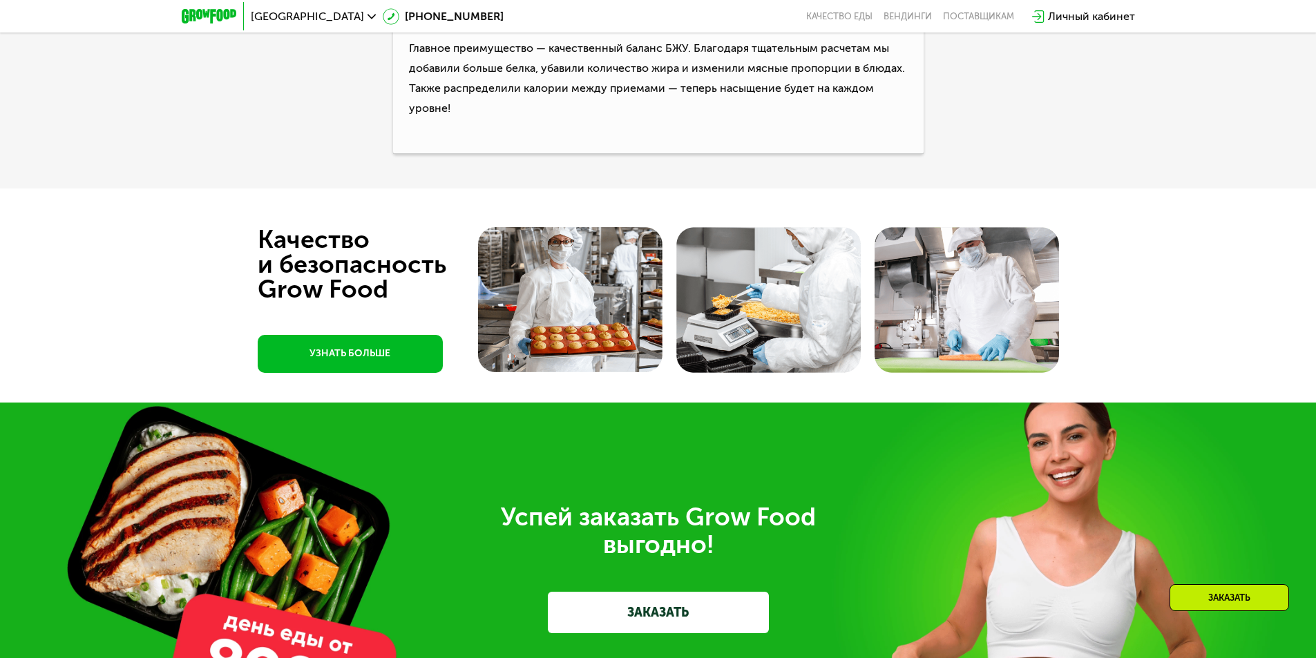
click at [378, 361] on link "УЗНАТЬ БОЛЬШЕ" at bounding box center [350, 354] width 185 height 38
